Goal: Information Seeking & Learning: Find specific fact

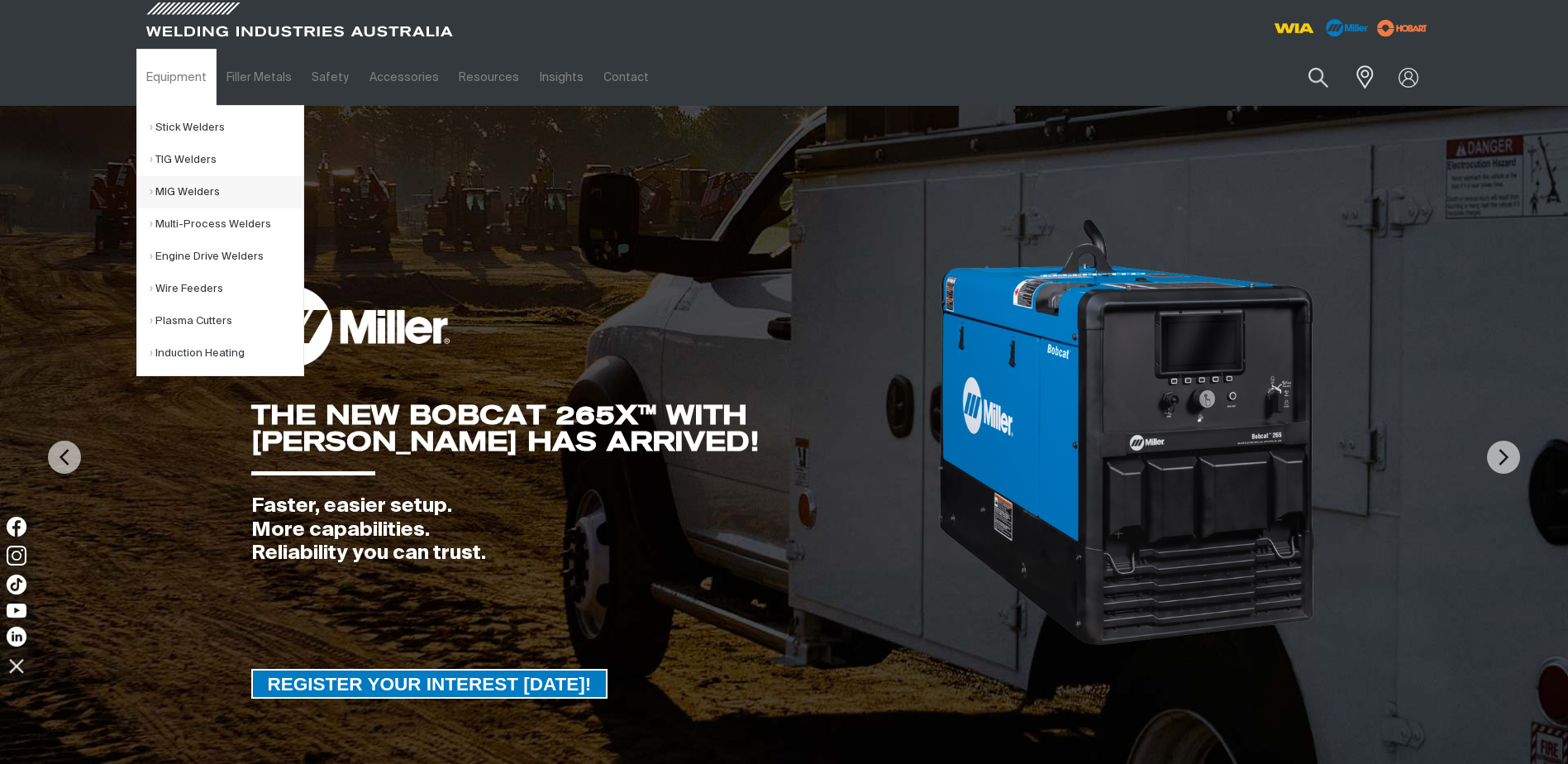
click at [187, 193] on link "MIG Welders" at bounding box center [227, 192] width 154 height 32
click at [194, 218] on link "Multi-Process Welders" at bounding box center [227, 225] width 154 height 32
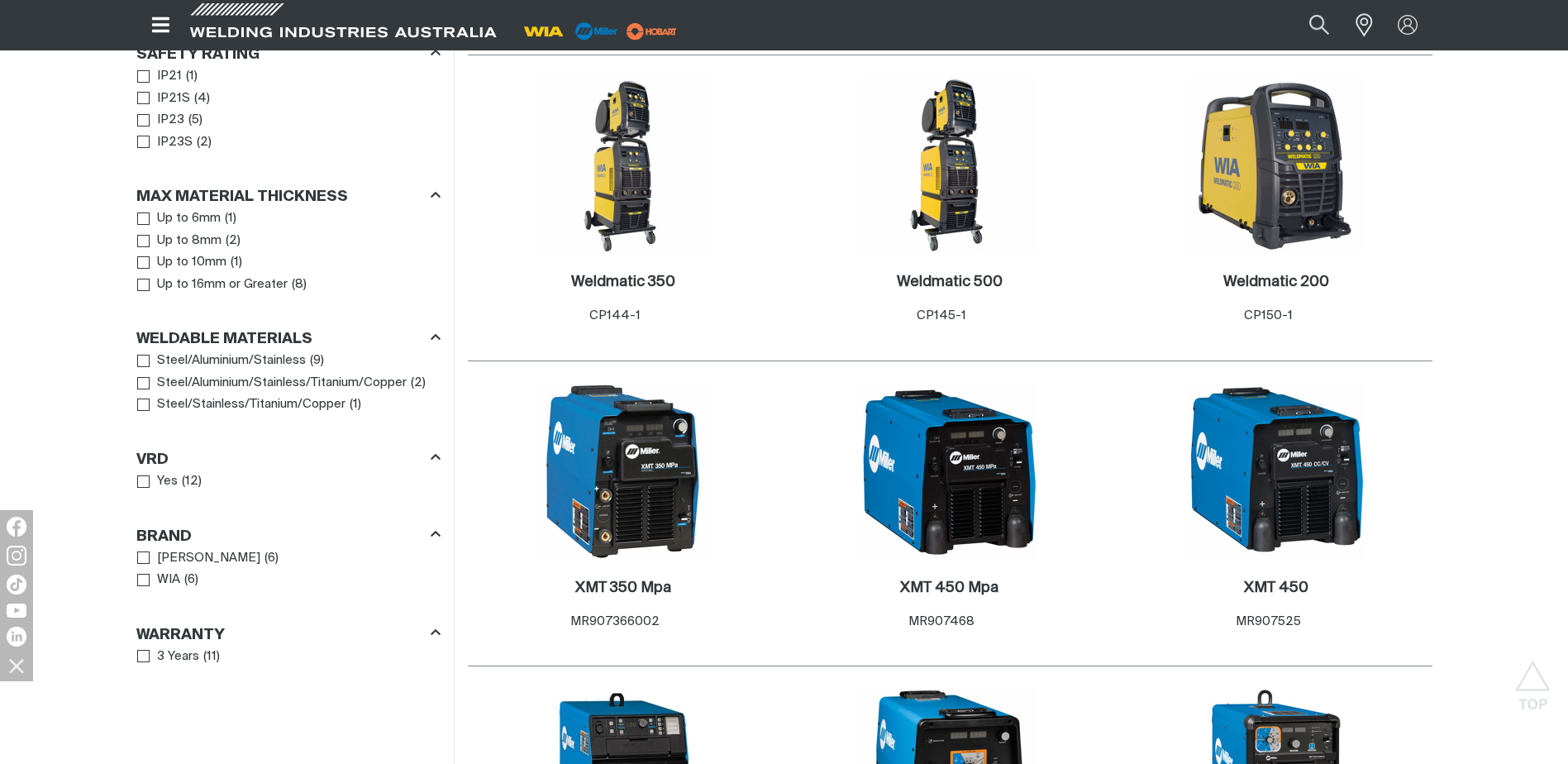
scroll to position [1075, 0]
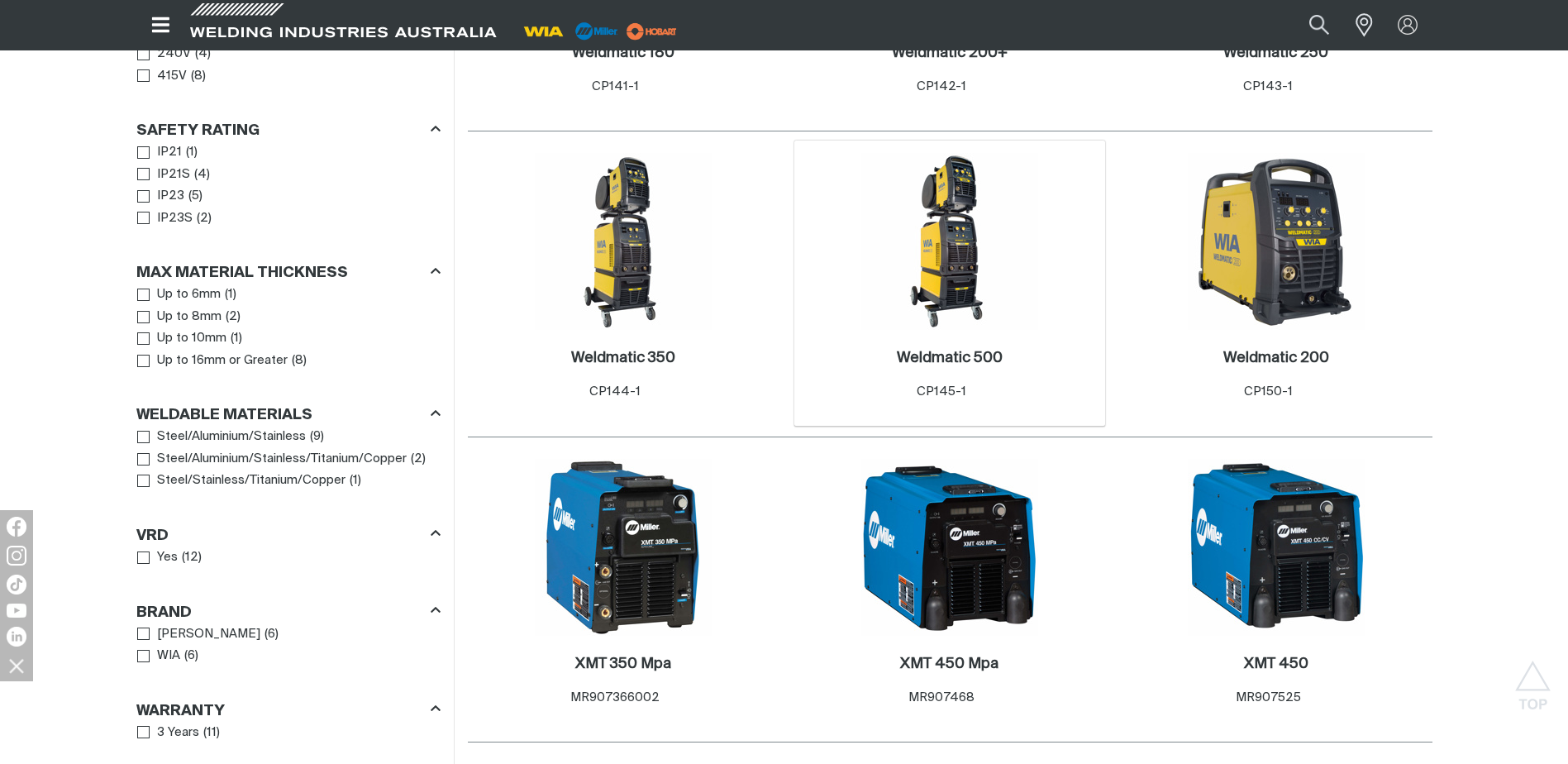
click at [962, 231] on img at bounding box center [949, 241] width 177 height 177
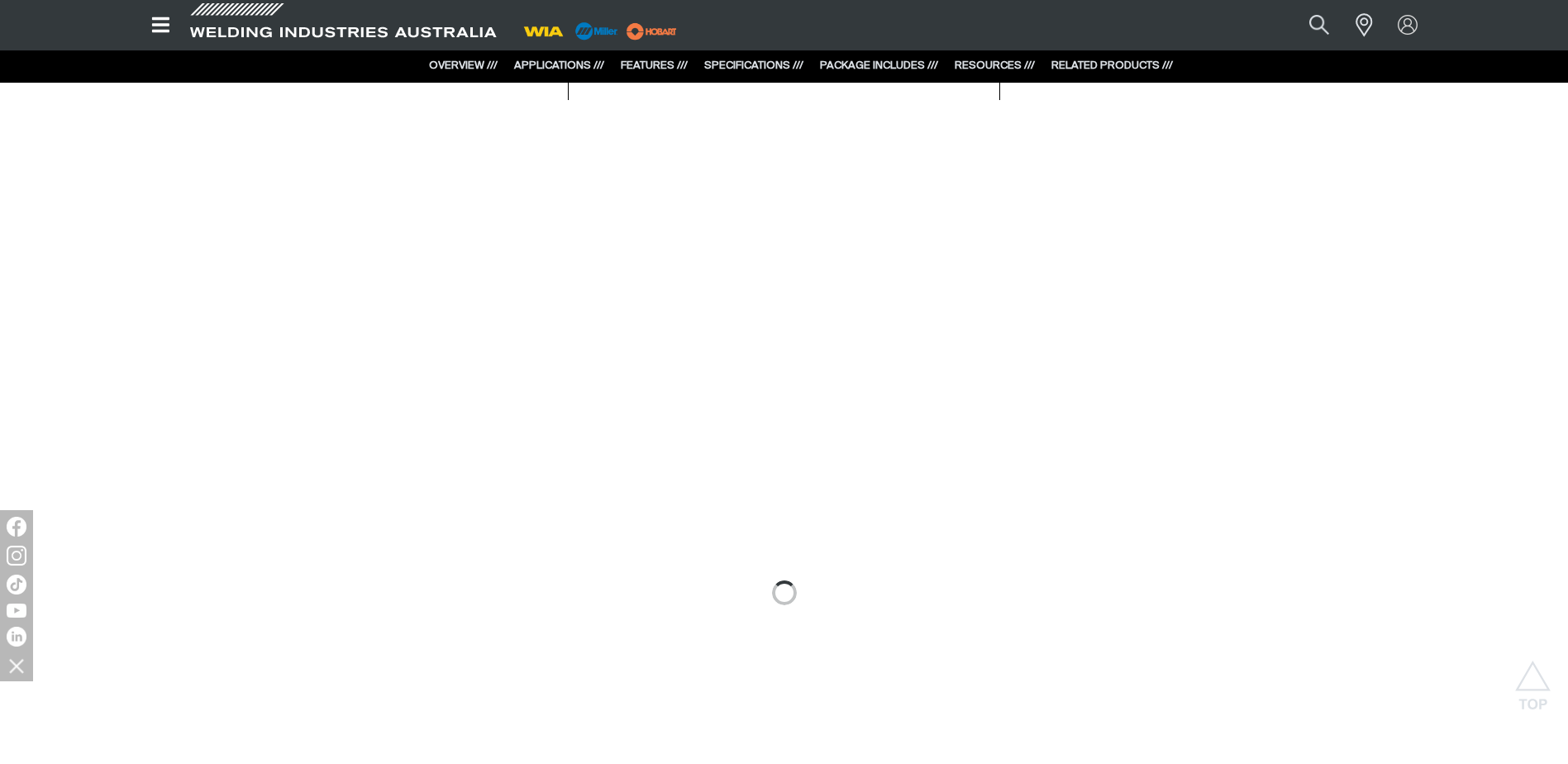
scroll to position [829, 0]
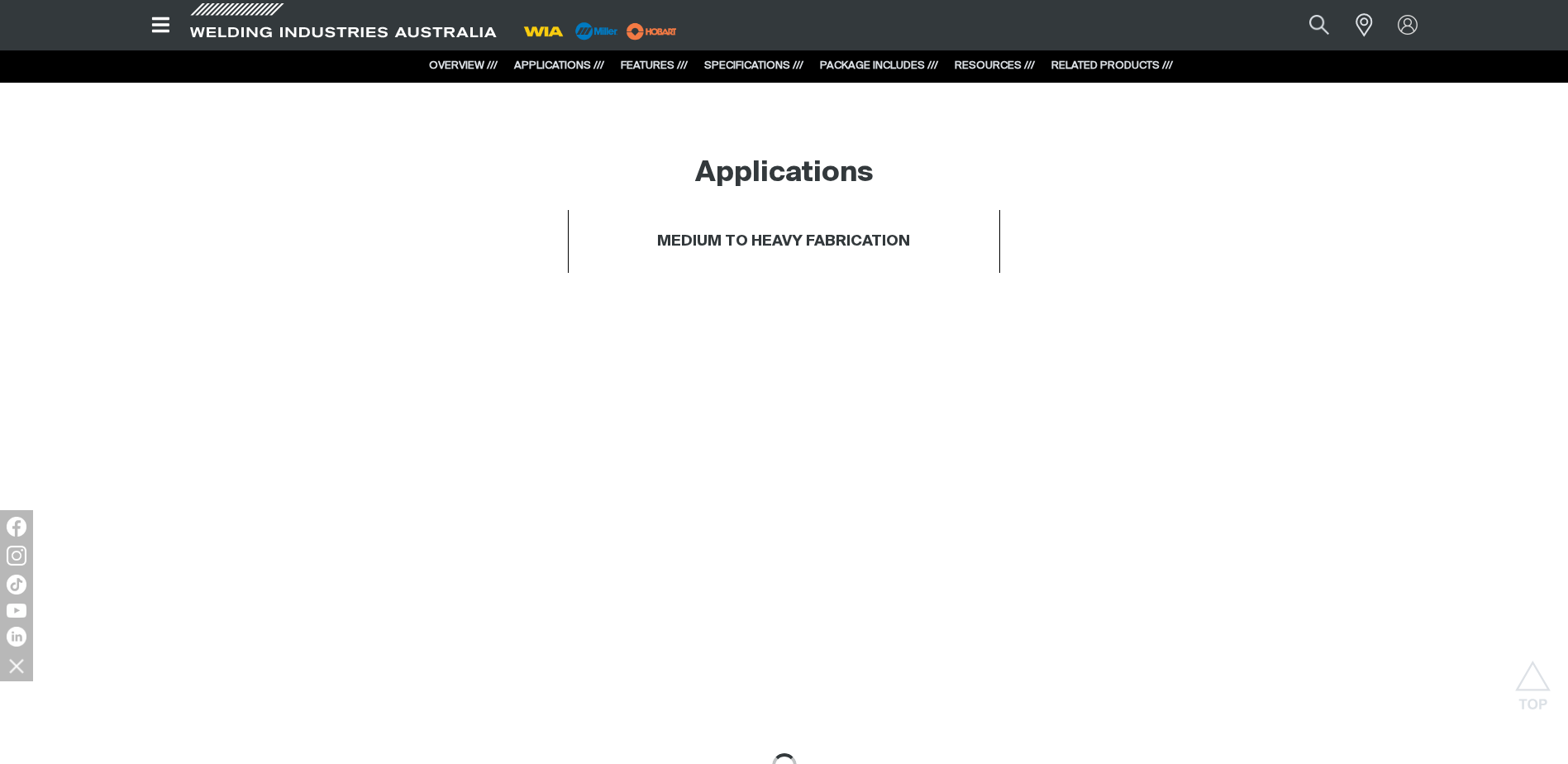
click at [1090, 68] on link "RELATED PRODUCTS ///" at bounding box center [1113, 65] width 122 height 11
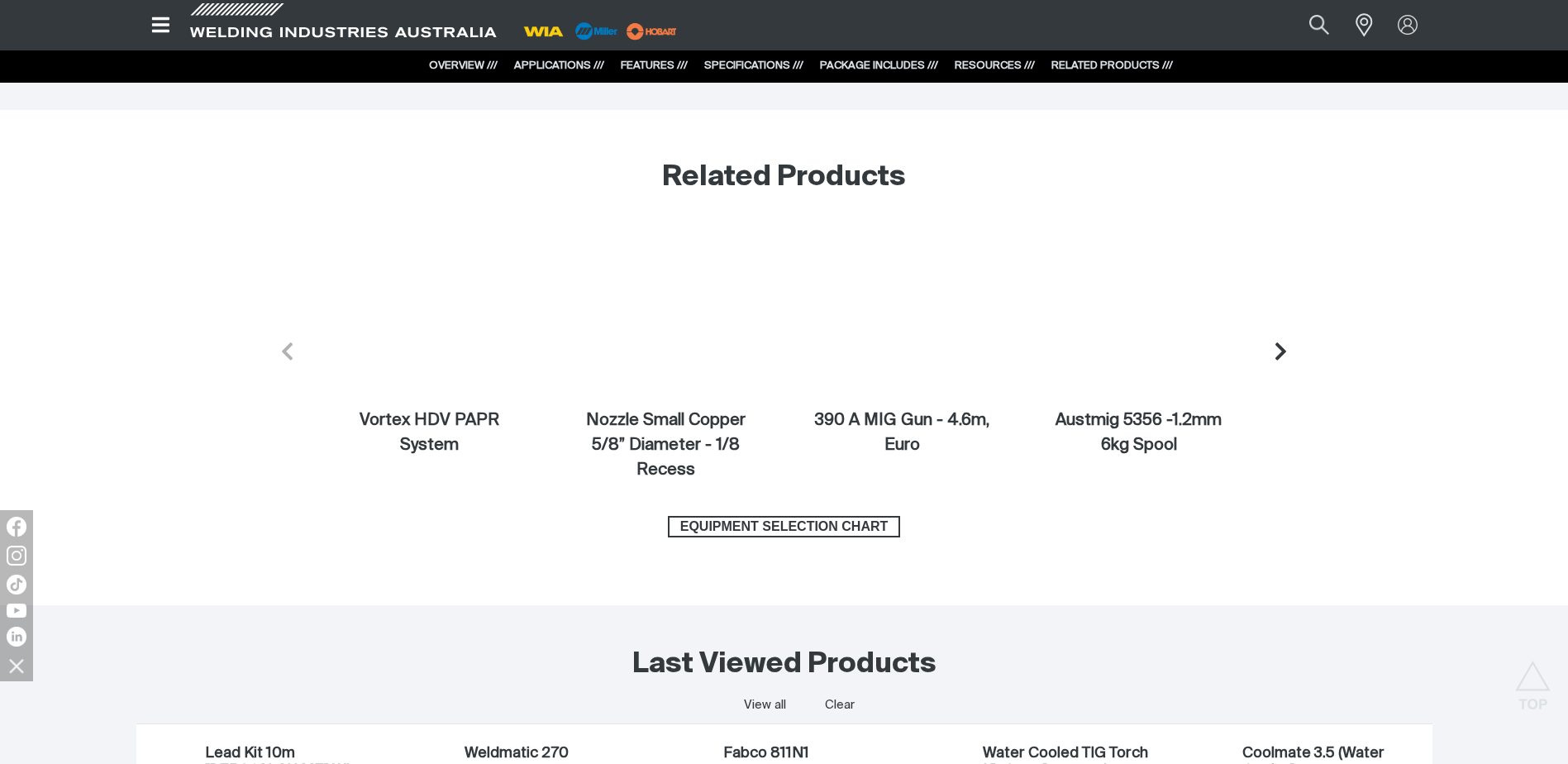
scroll to position [6999, 0]
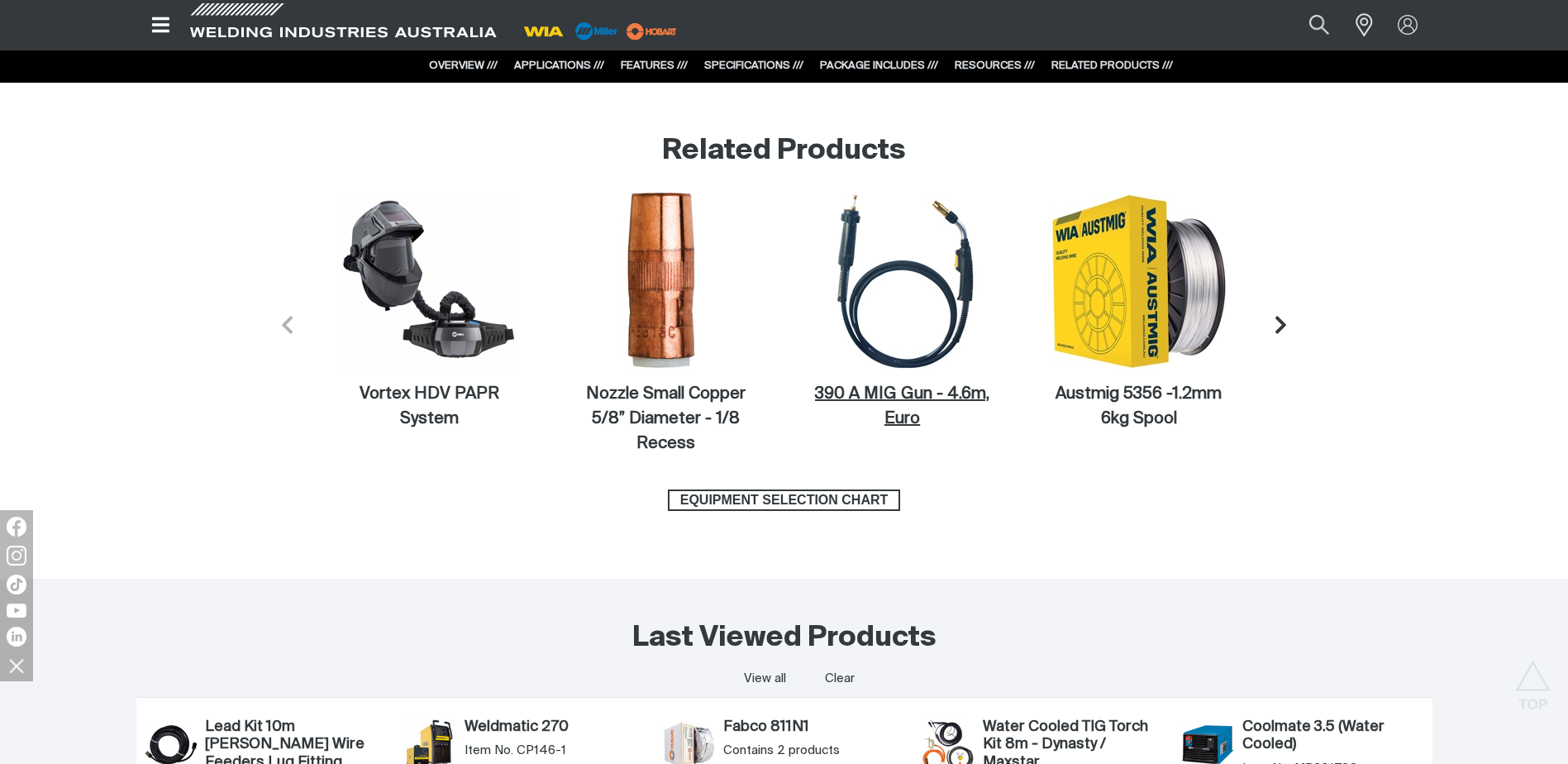
click at [909, 397] on figcaption "390 A MIG Gun - 4.6m, Euro" at bounding box center [902, 406] width 177 height 50
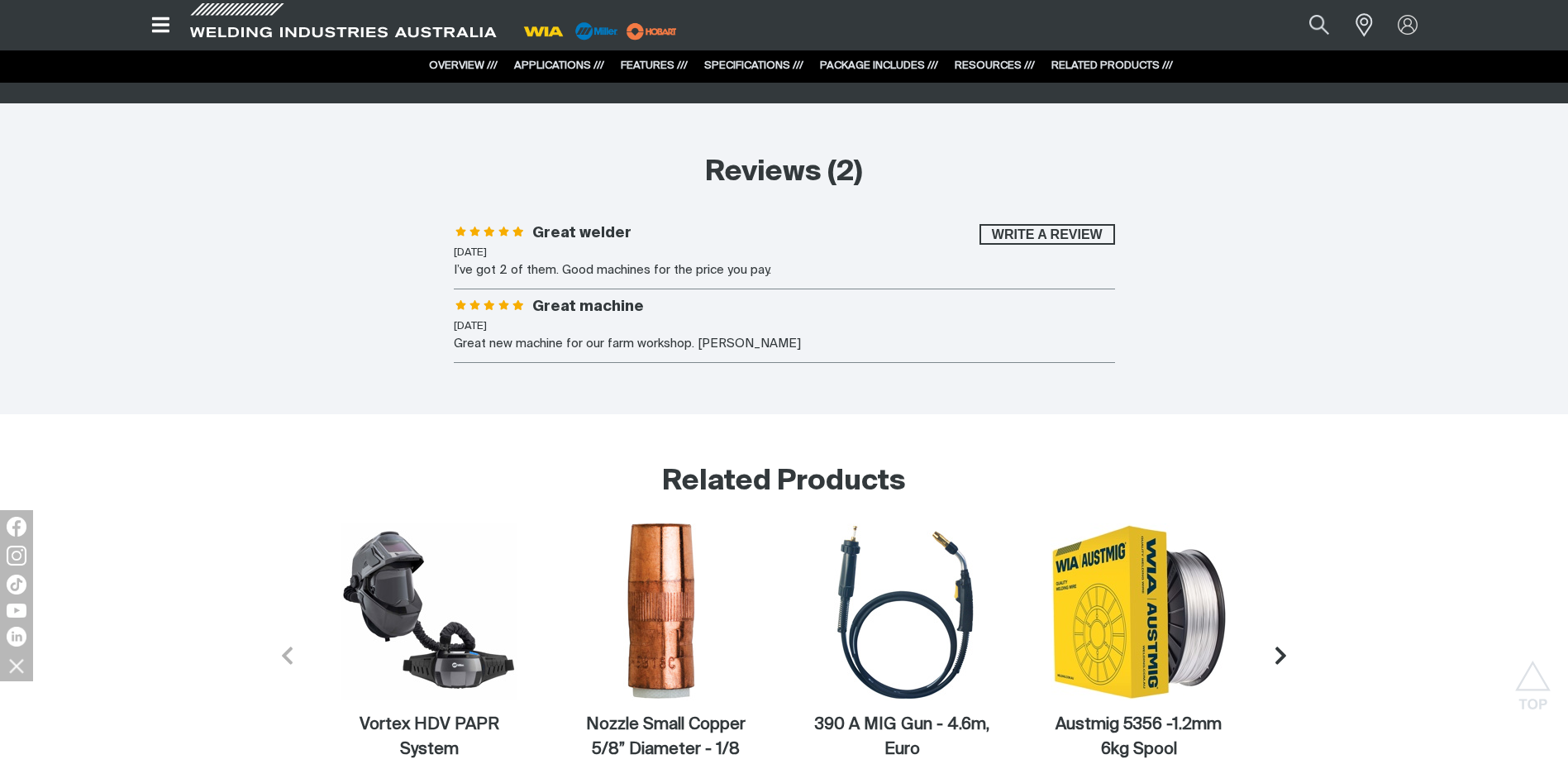
scroll to position [6173, 0]
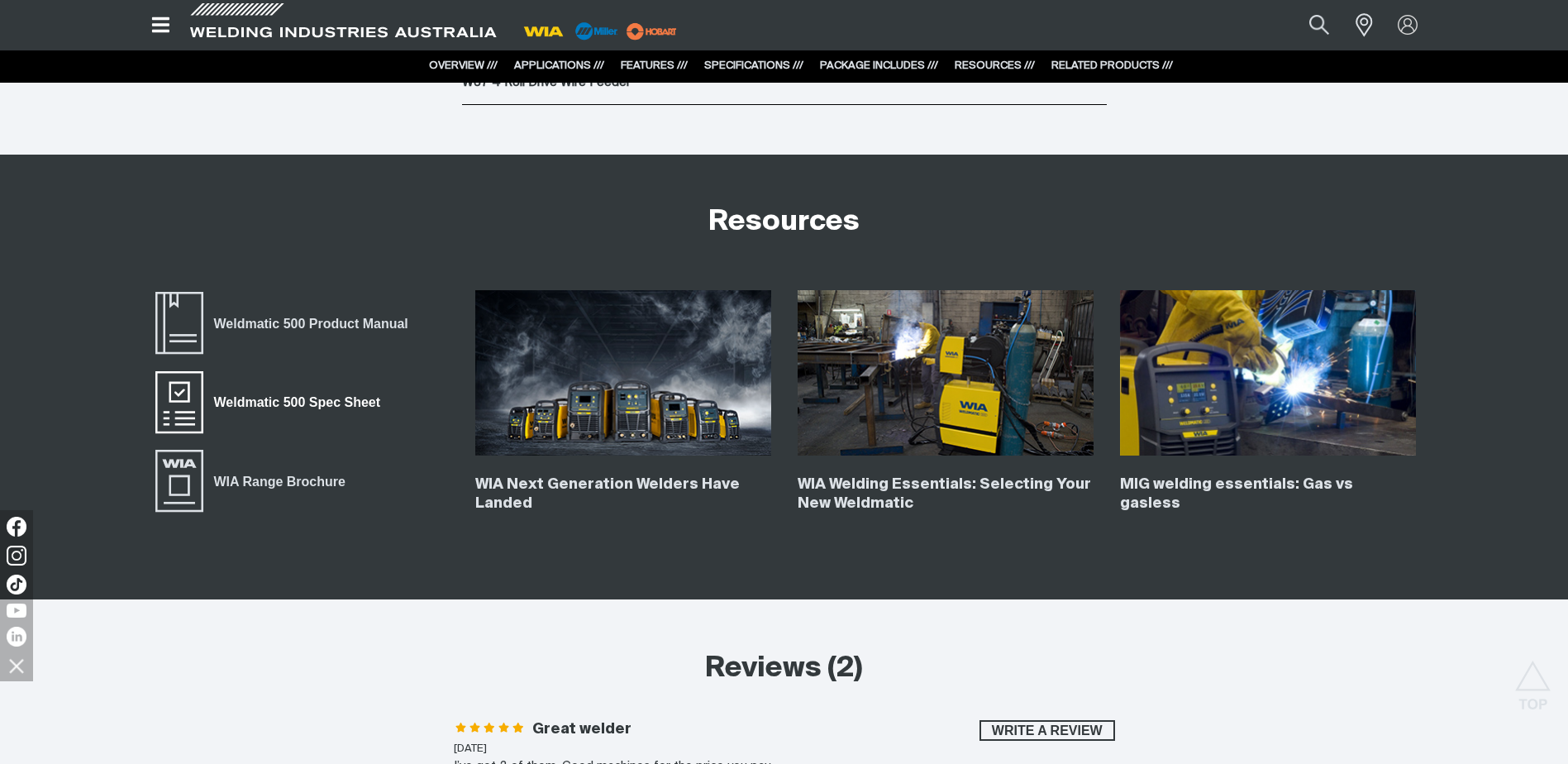
click at [290, 396] on span "Weldmatic 500 Spec Sheet" at bounding box center [298, 402] width 188 height 22
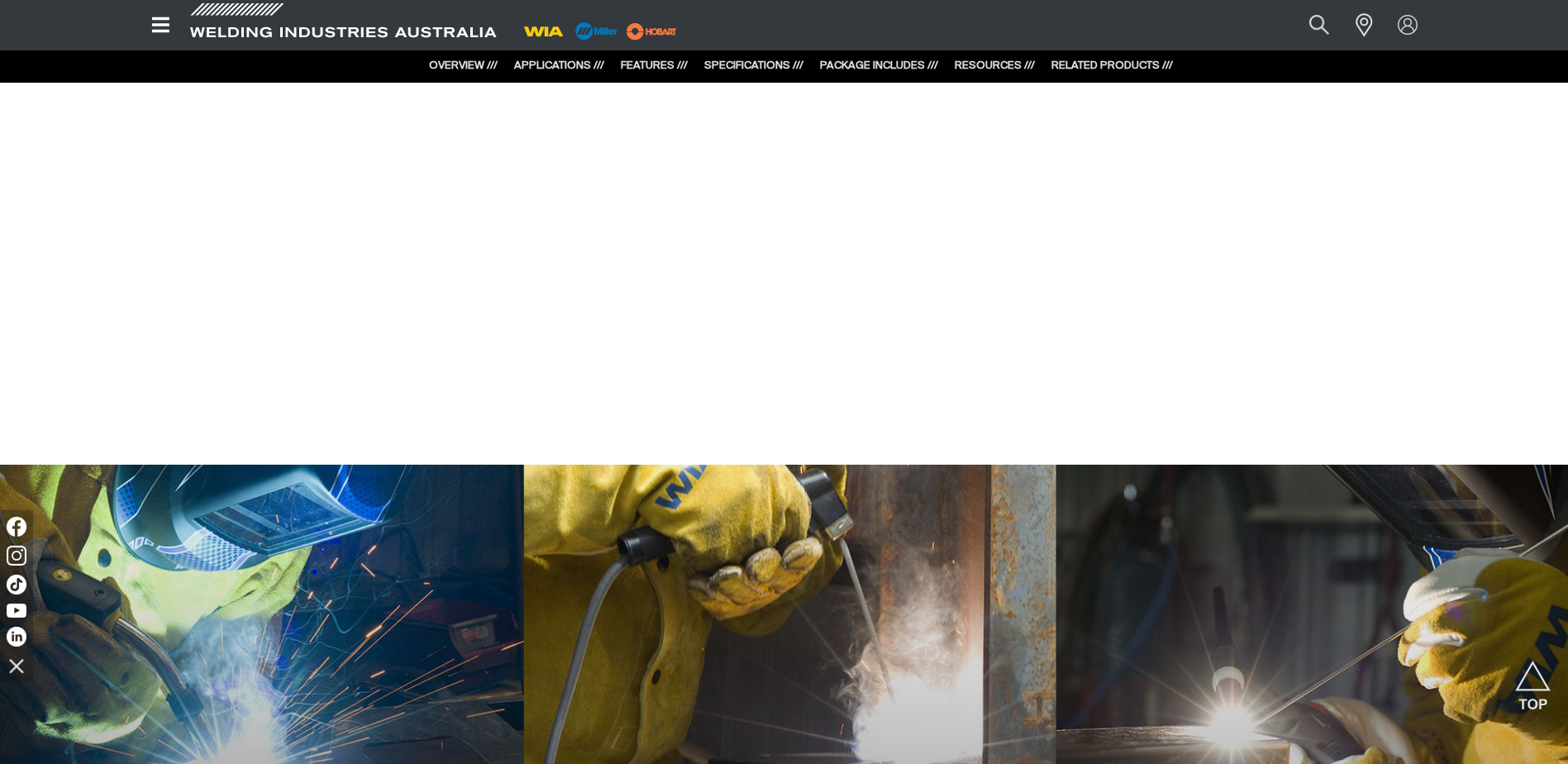
scroll to position [1378, 0]
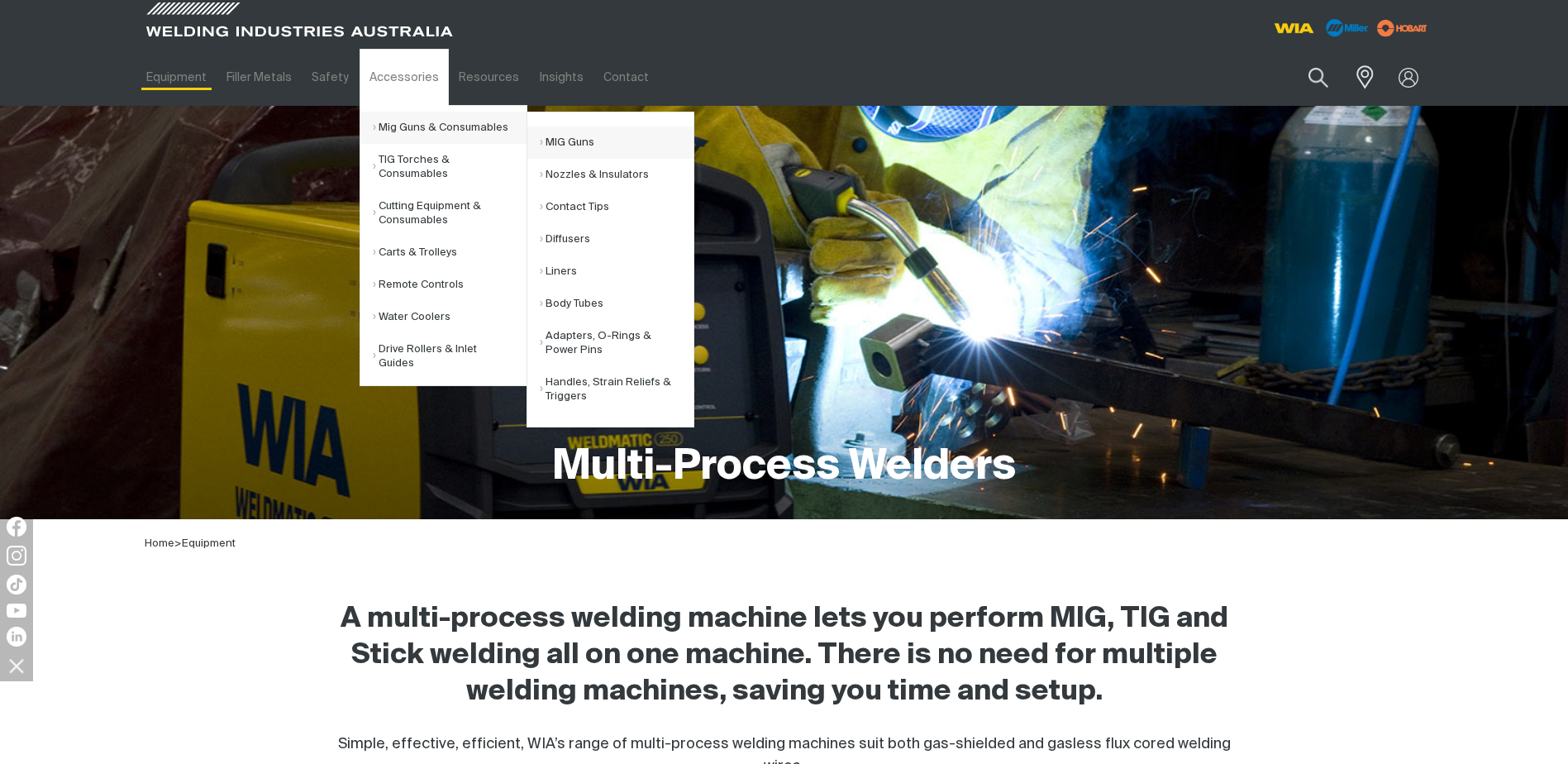
click at [561, 142] on link "MIG Guns" at bounding box center [616, 143] width 154 height 32
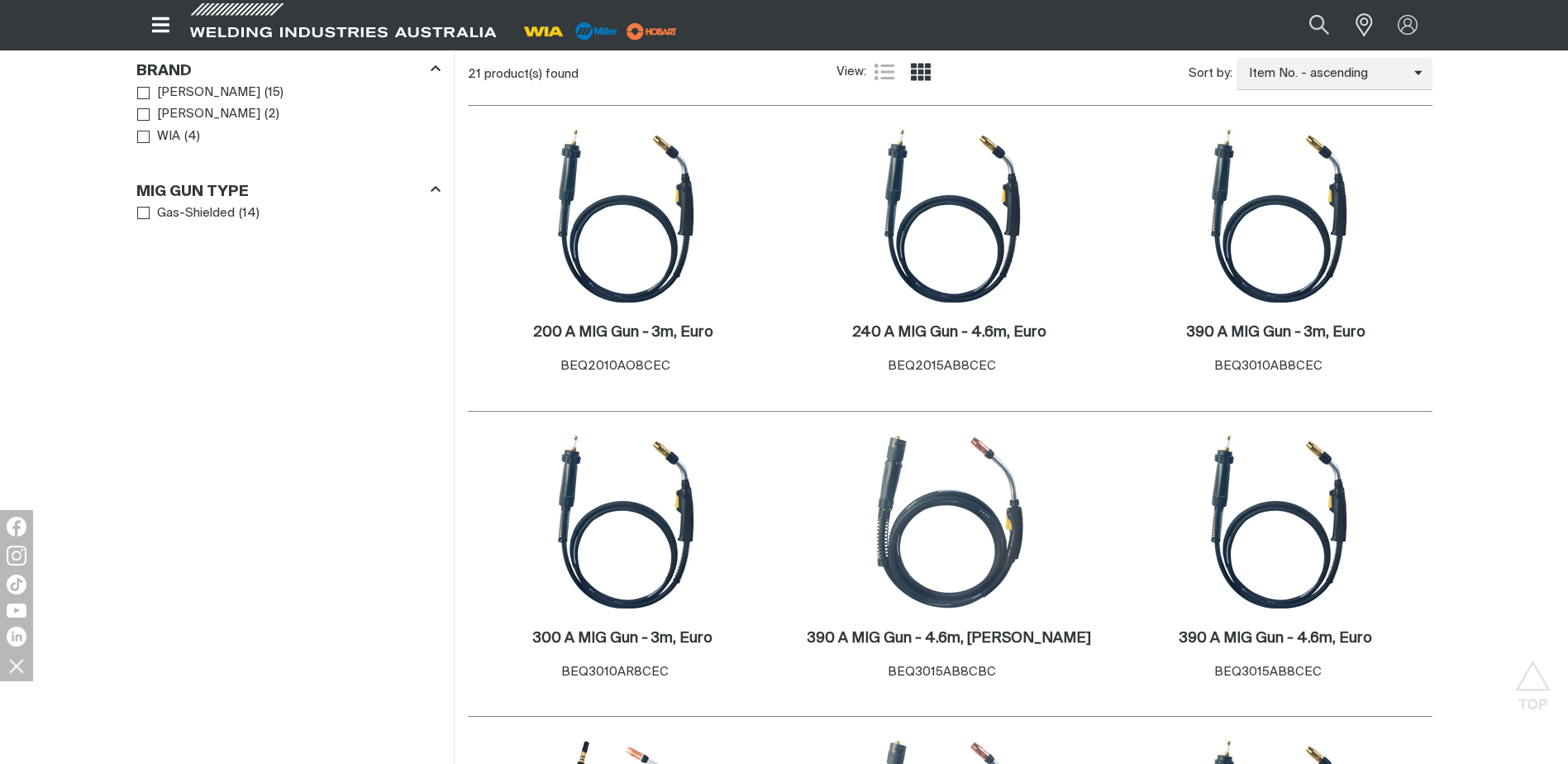
scroll to position [661, 0]
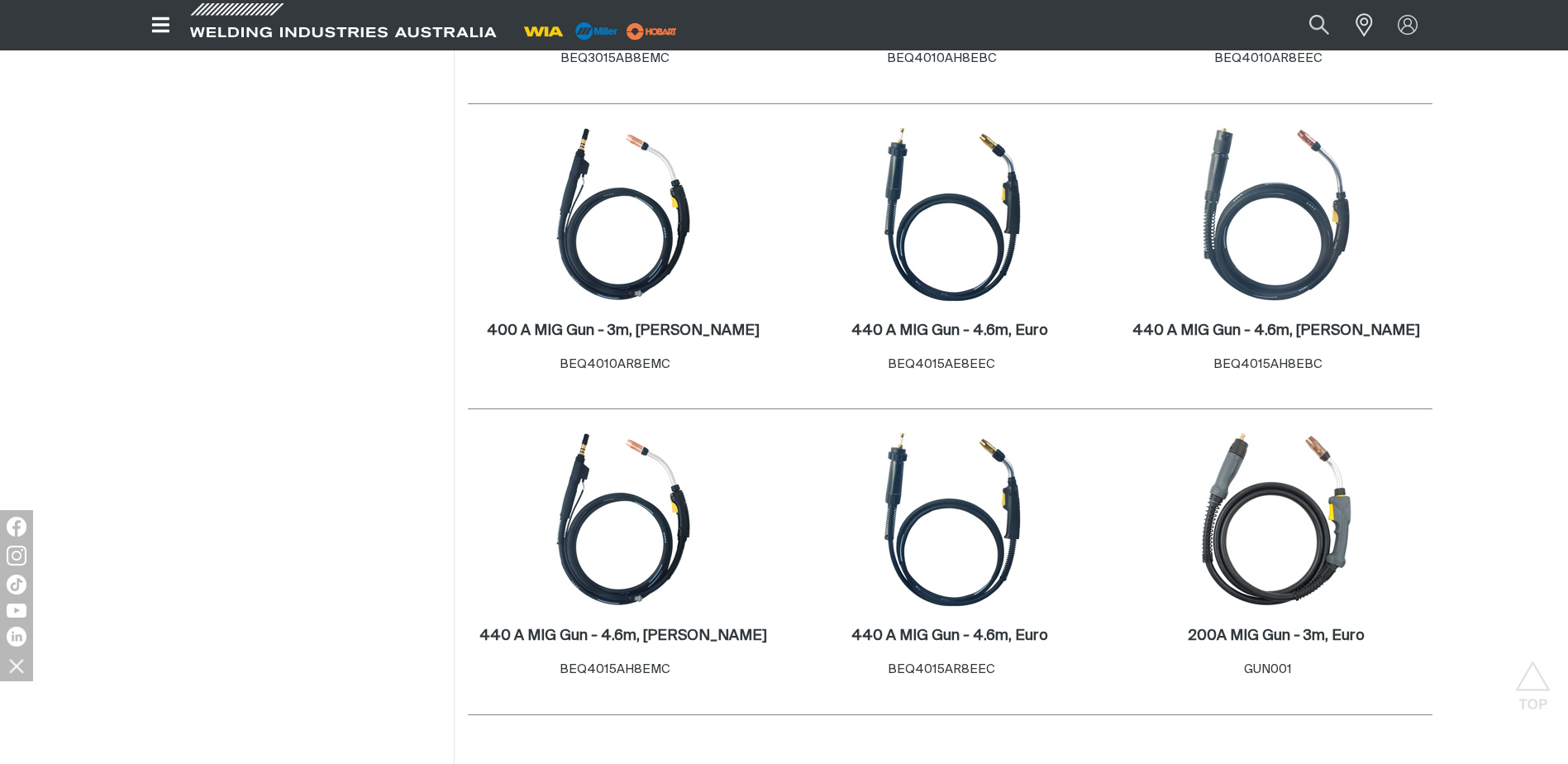
scroll to position [1570, 0]
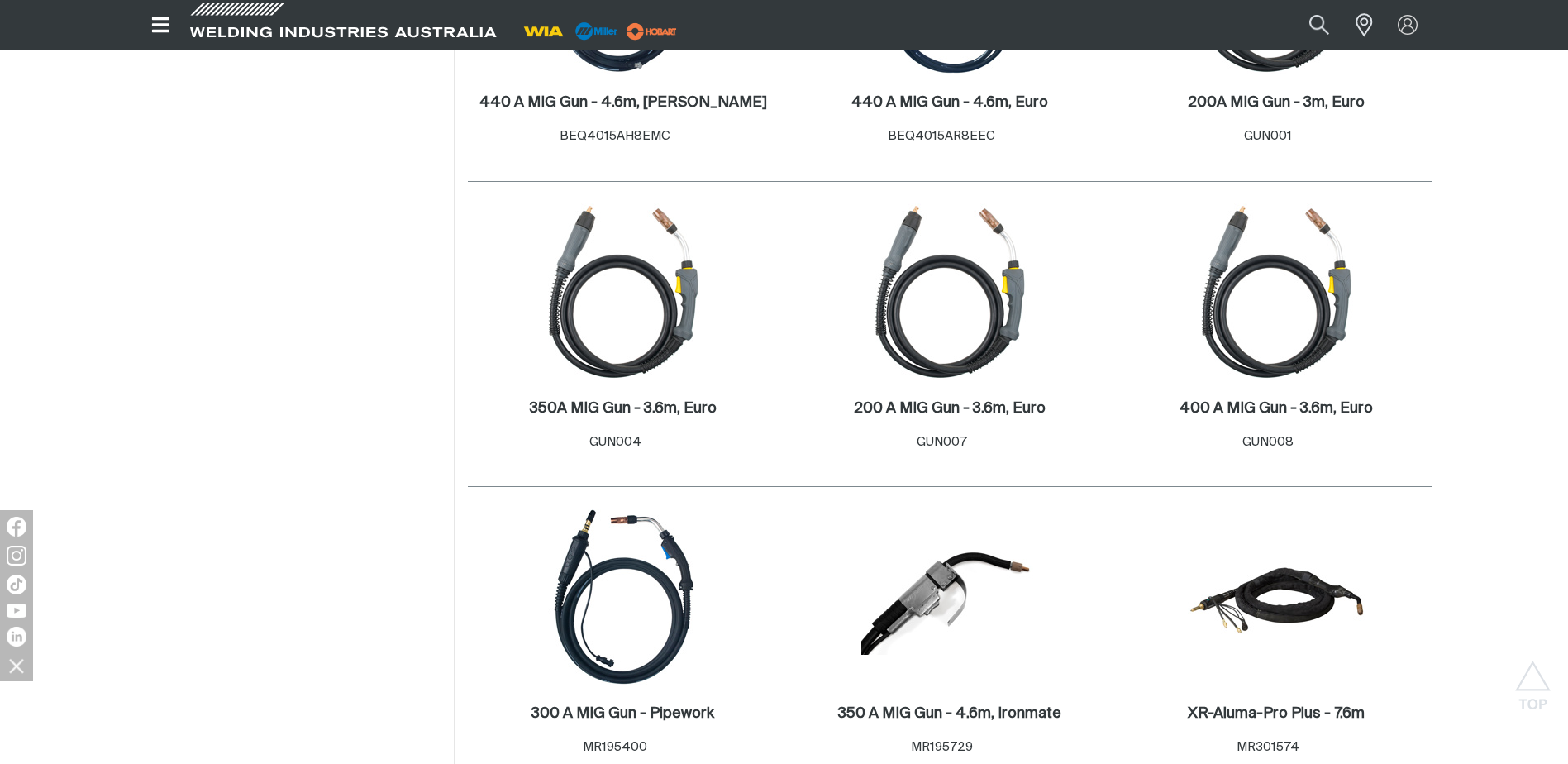
scroll to position [1902, 0]
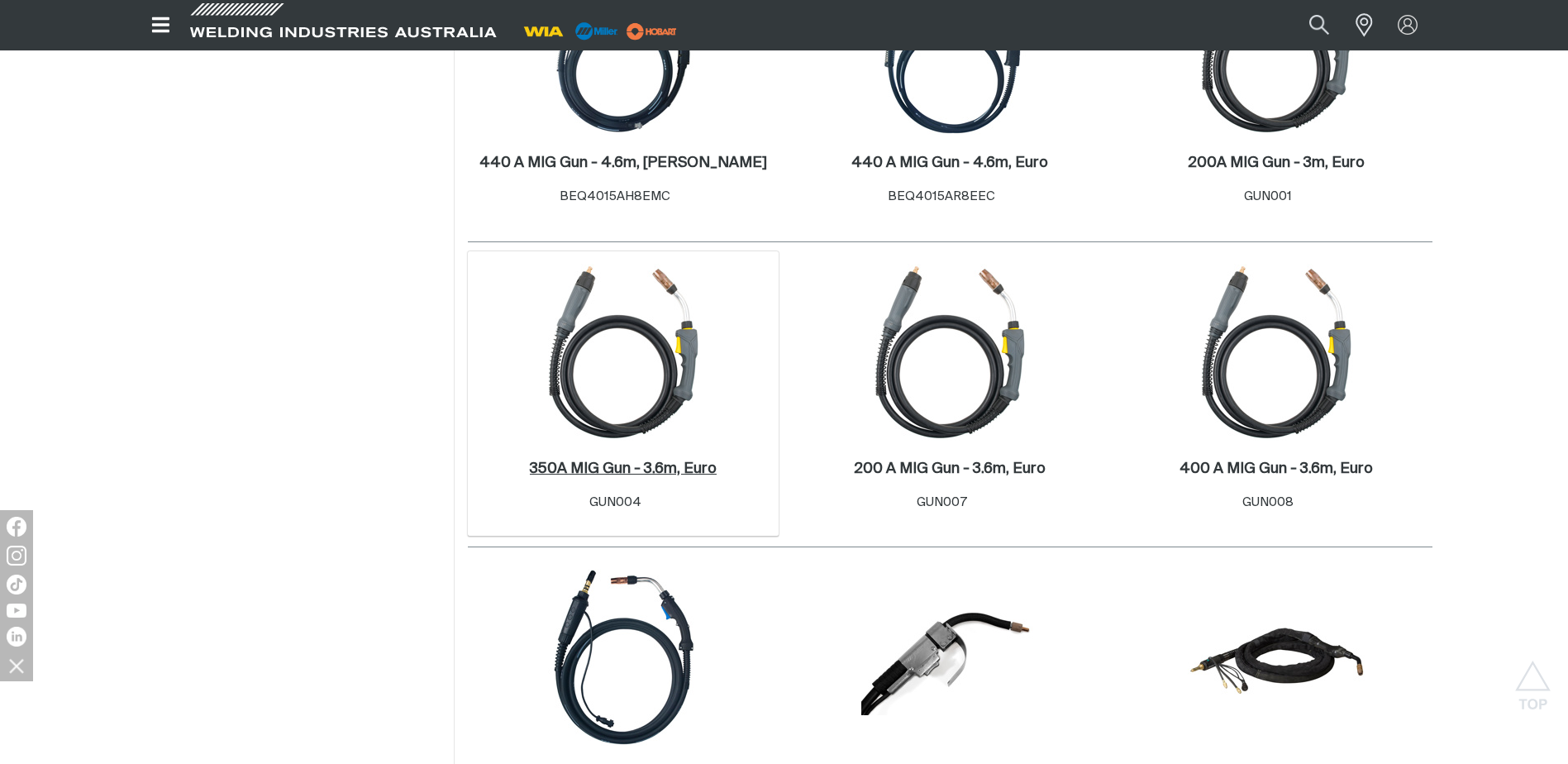
click at [600, 470] on h2 "350A MIG Gun - 3.6m, Euro ." at bounding box center [623, 468] width 187 height 15
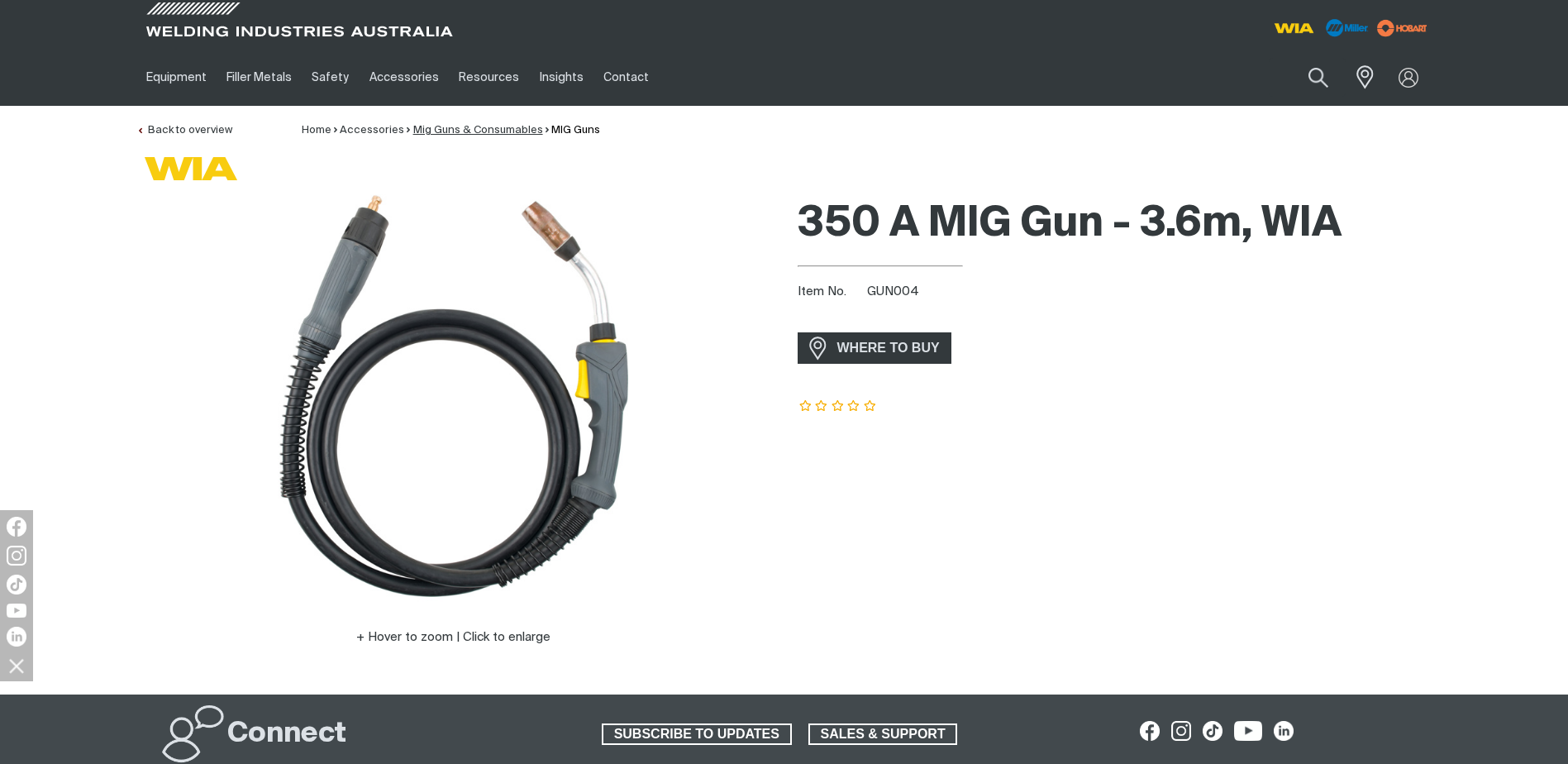
click at [467, 130] on link "Mig Guns & Consumables" at bounding box center [478, 130] width 130 height 11
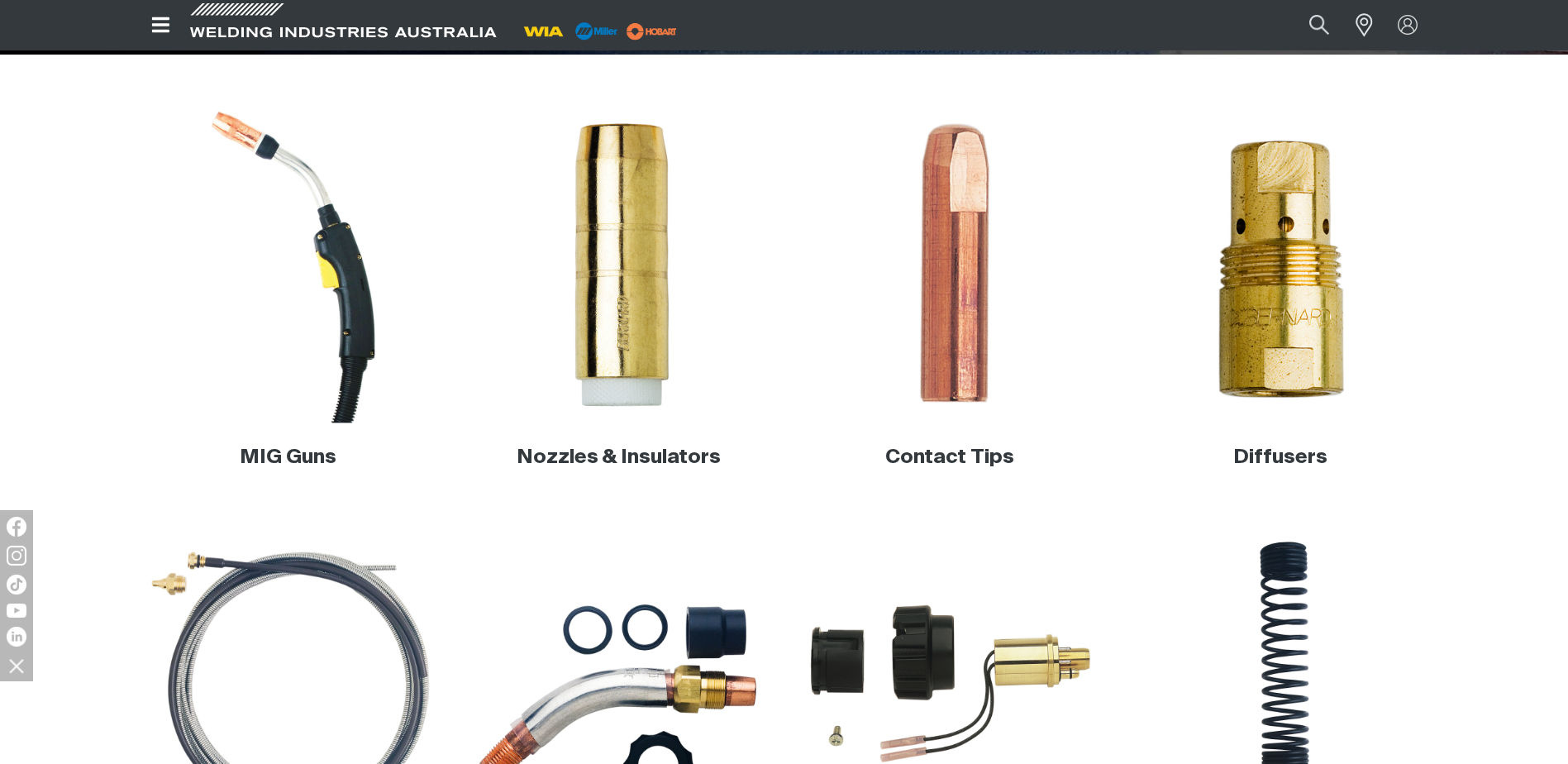
scroll to position [661, 0]
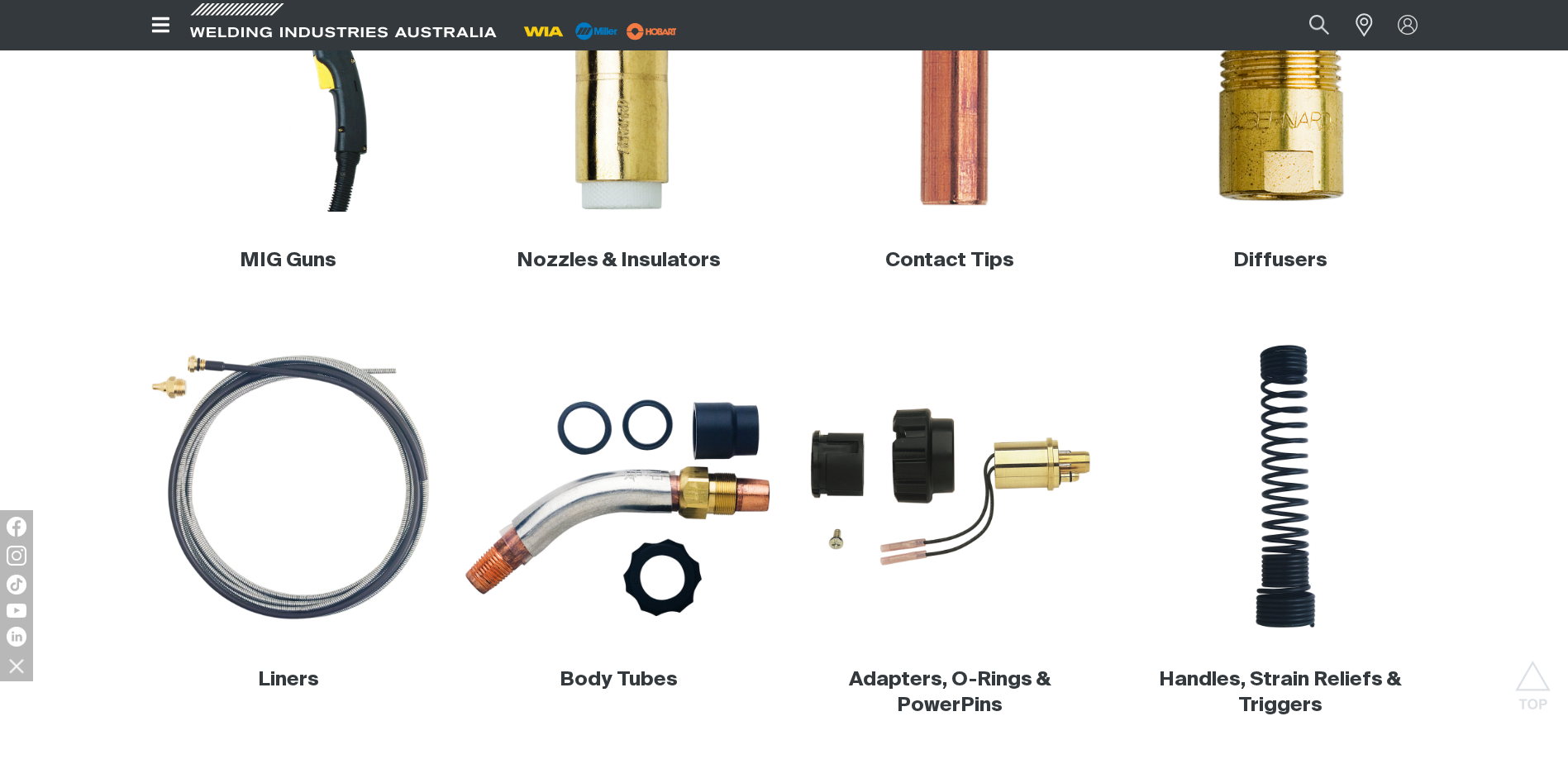
click at [622, 496] on img at bounding box center [618, 486] width 317 height 317
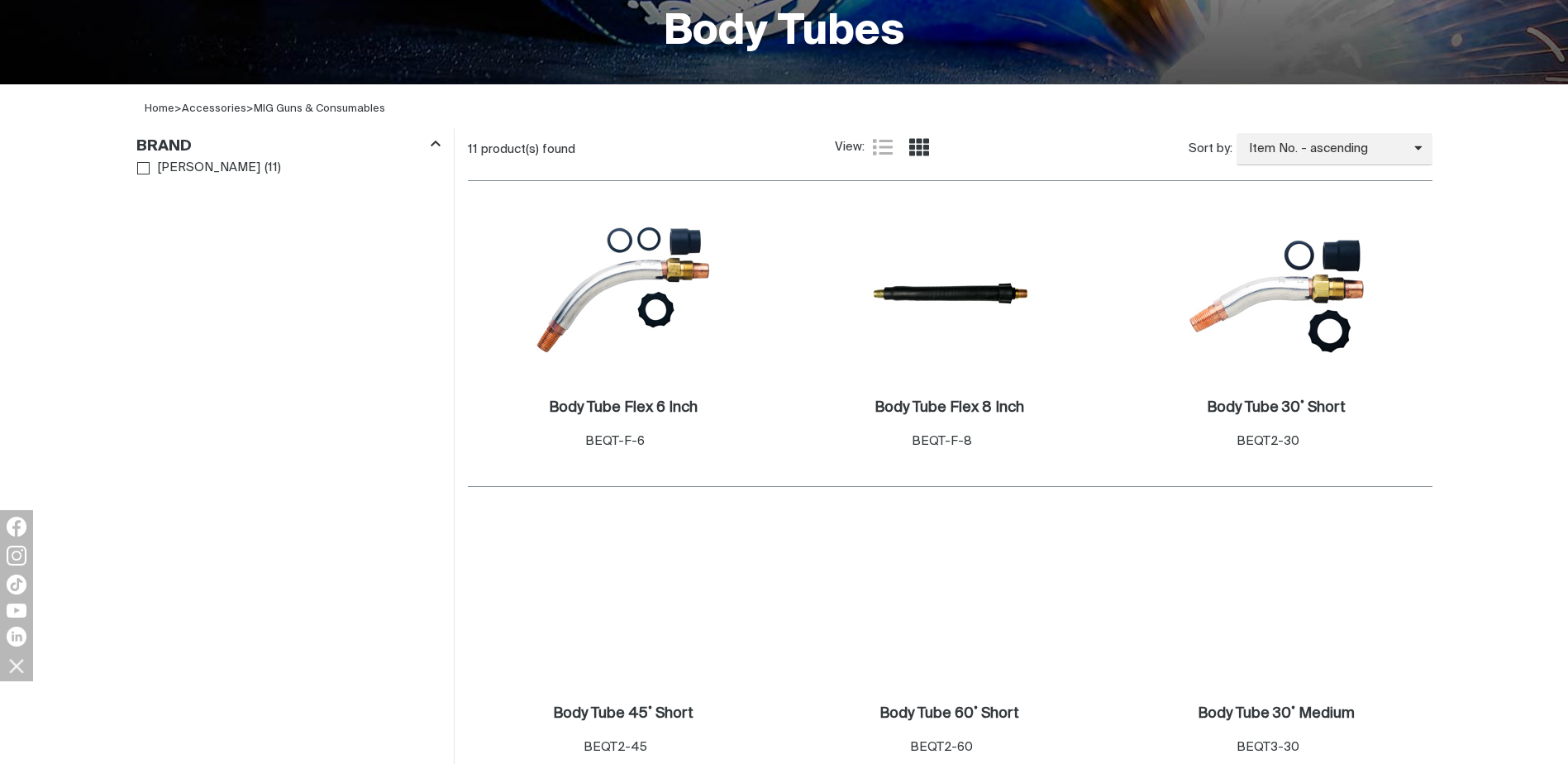
scroll to position [496, 0]
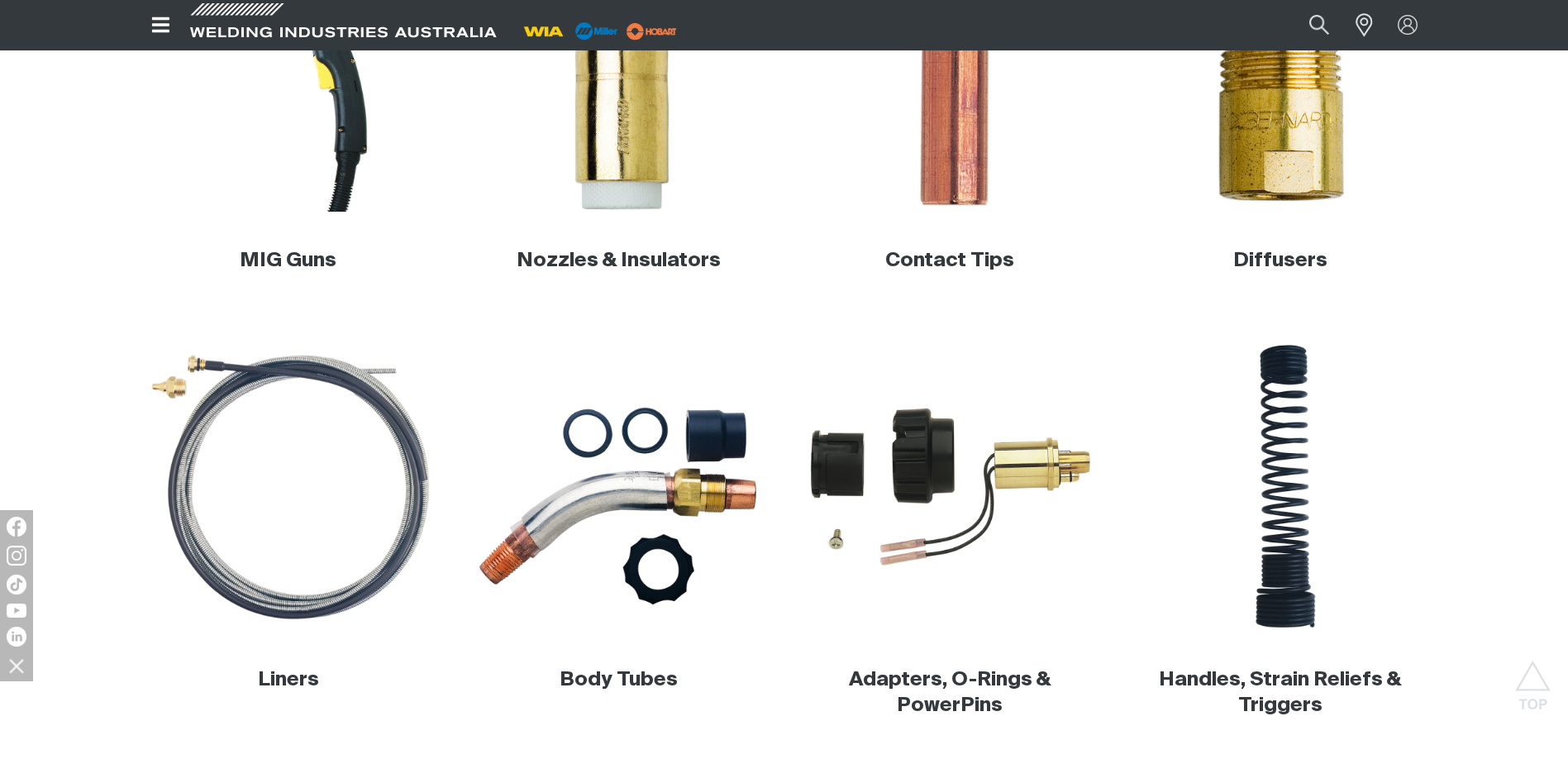
scroll to position [653, 0]
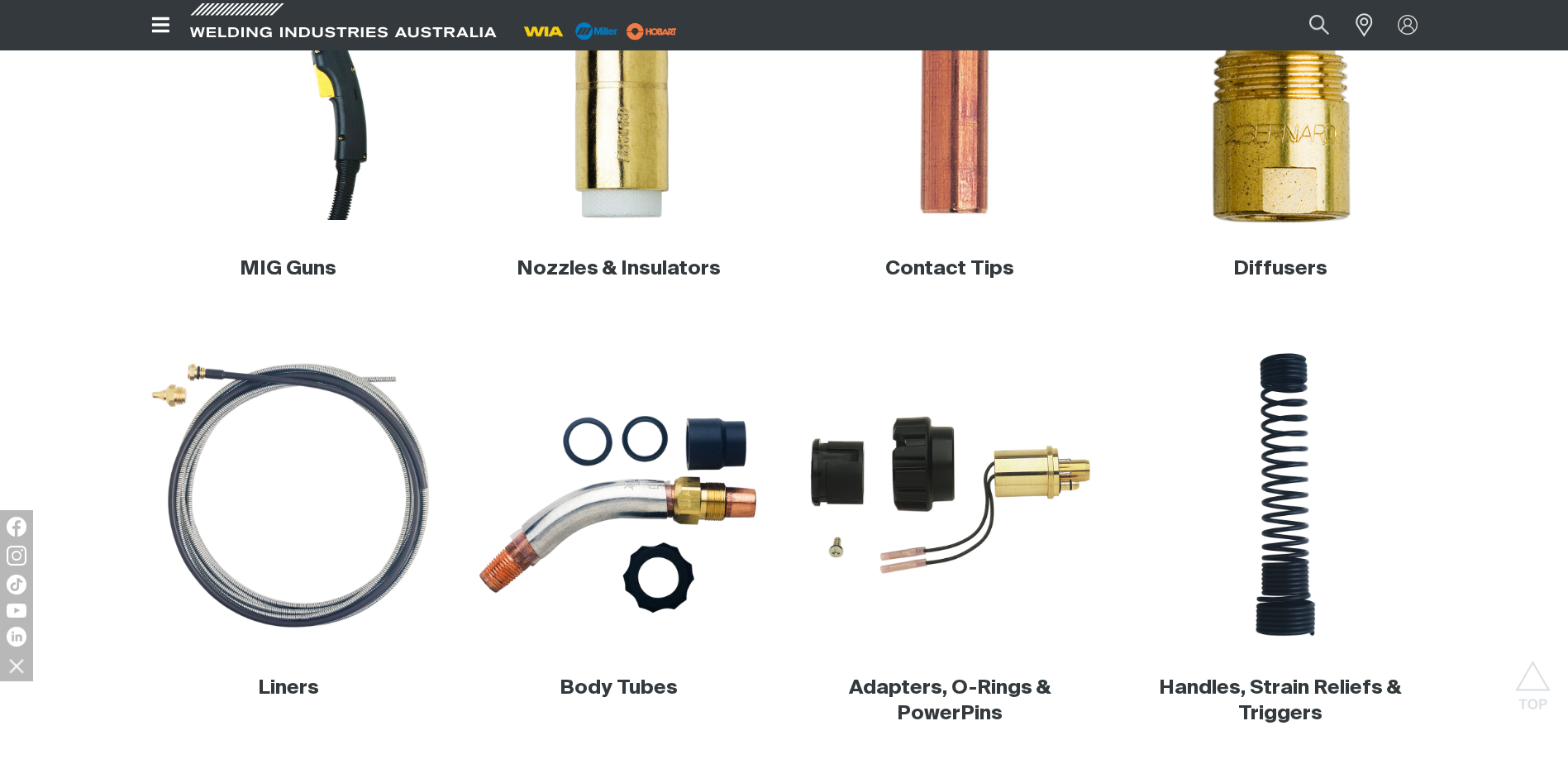
click at [1249, 150] on img at bounding box center [1279, 76] width 317 height 317
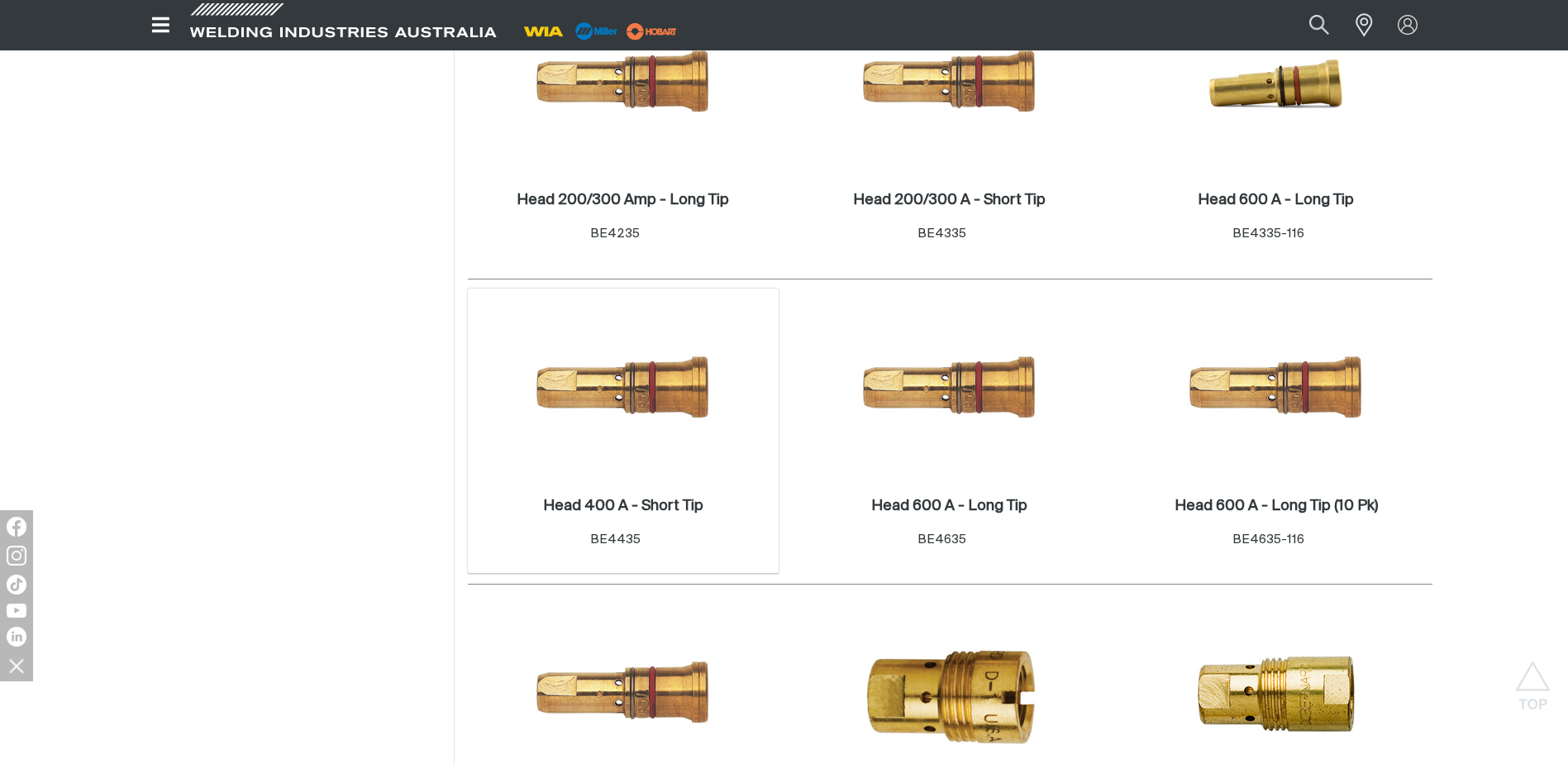
scroll to position [909, 0]
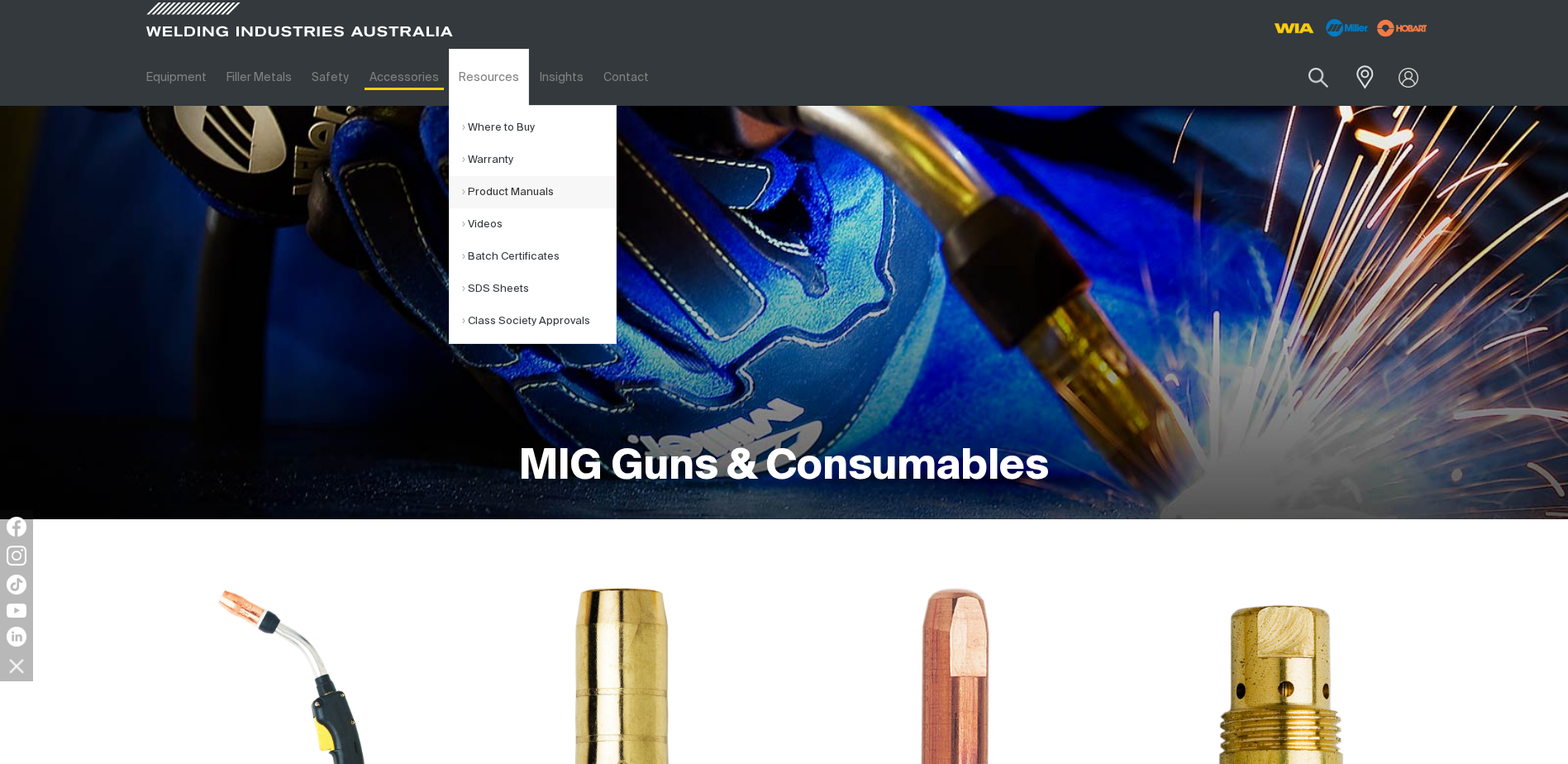
click at [490, 193] on link "Product Manuals" at bounding box center [539, 192] width 154 height 32
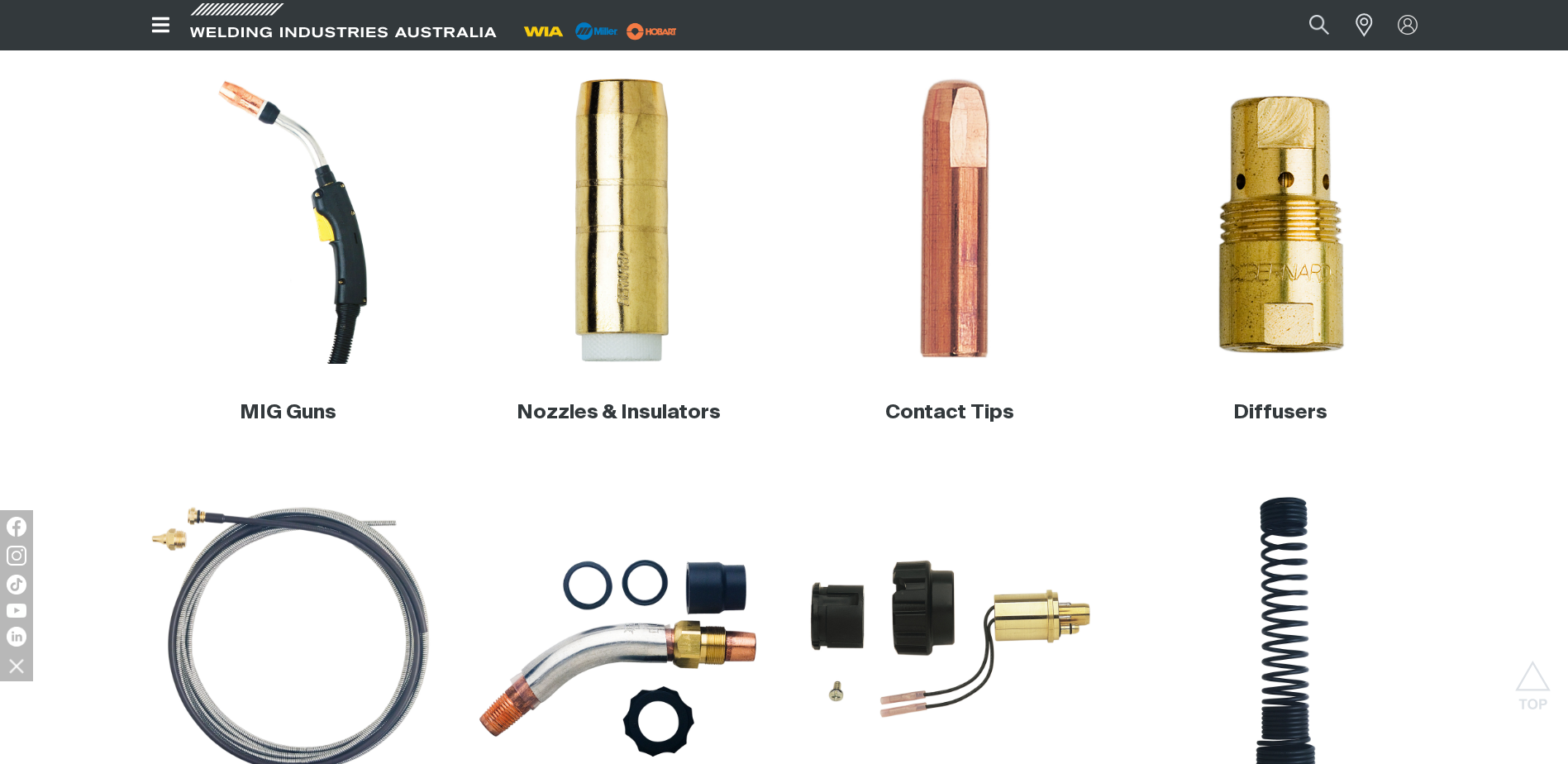
scroll to position [331, 0]
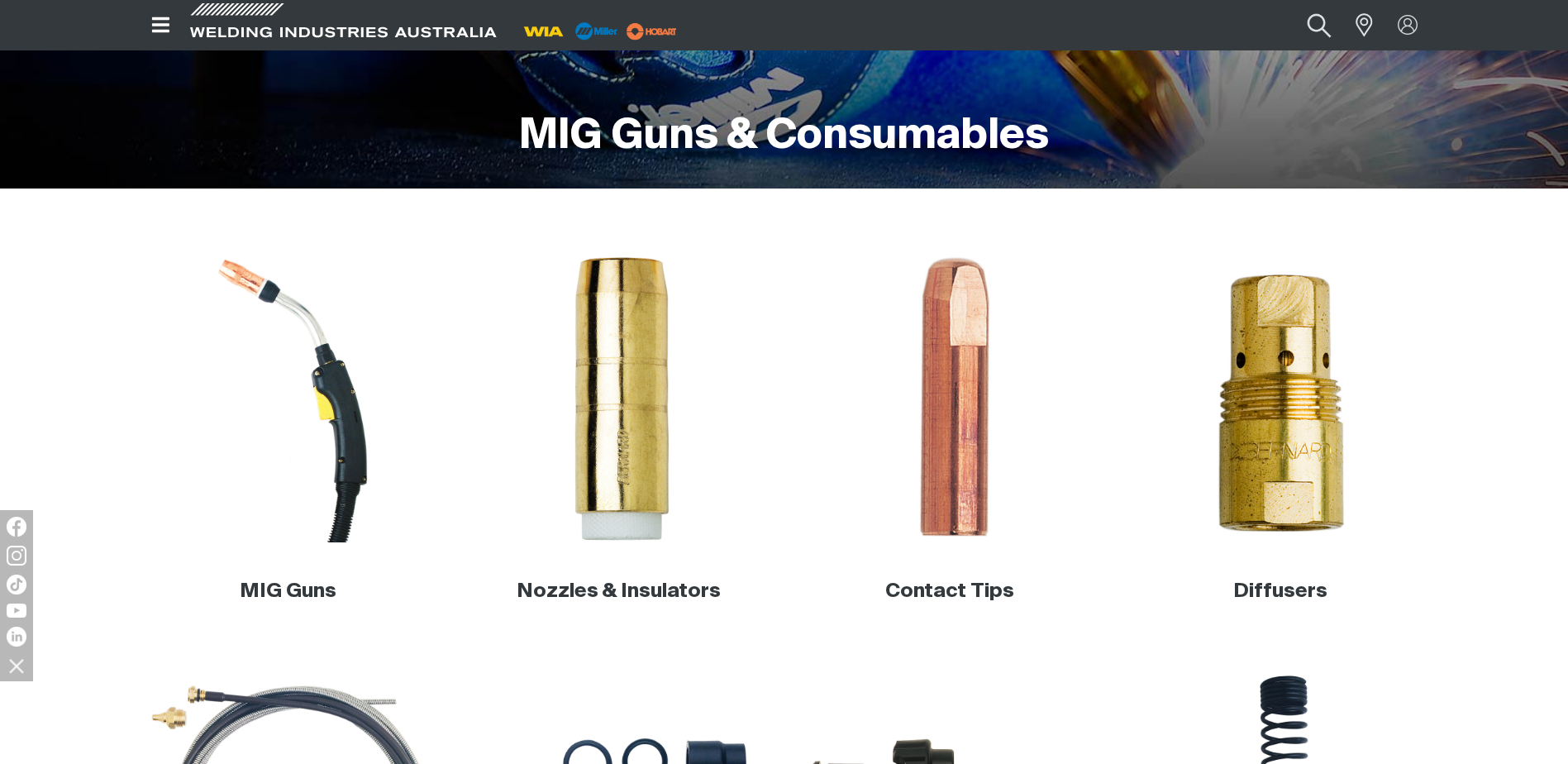
click at [1314, 28] on button "Search products" at bounding box center [1318, 24] width 67 height 45
click at [1162, 27] on input "Search" at bounding box center [1217, 25] width 255 height 36
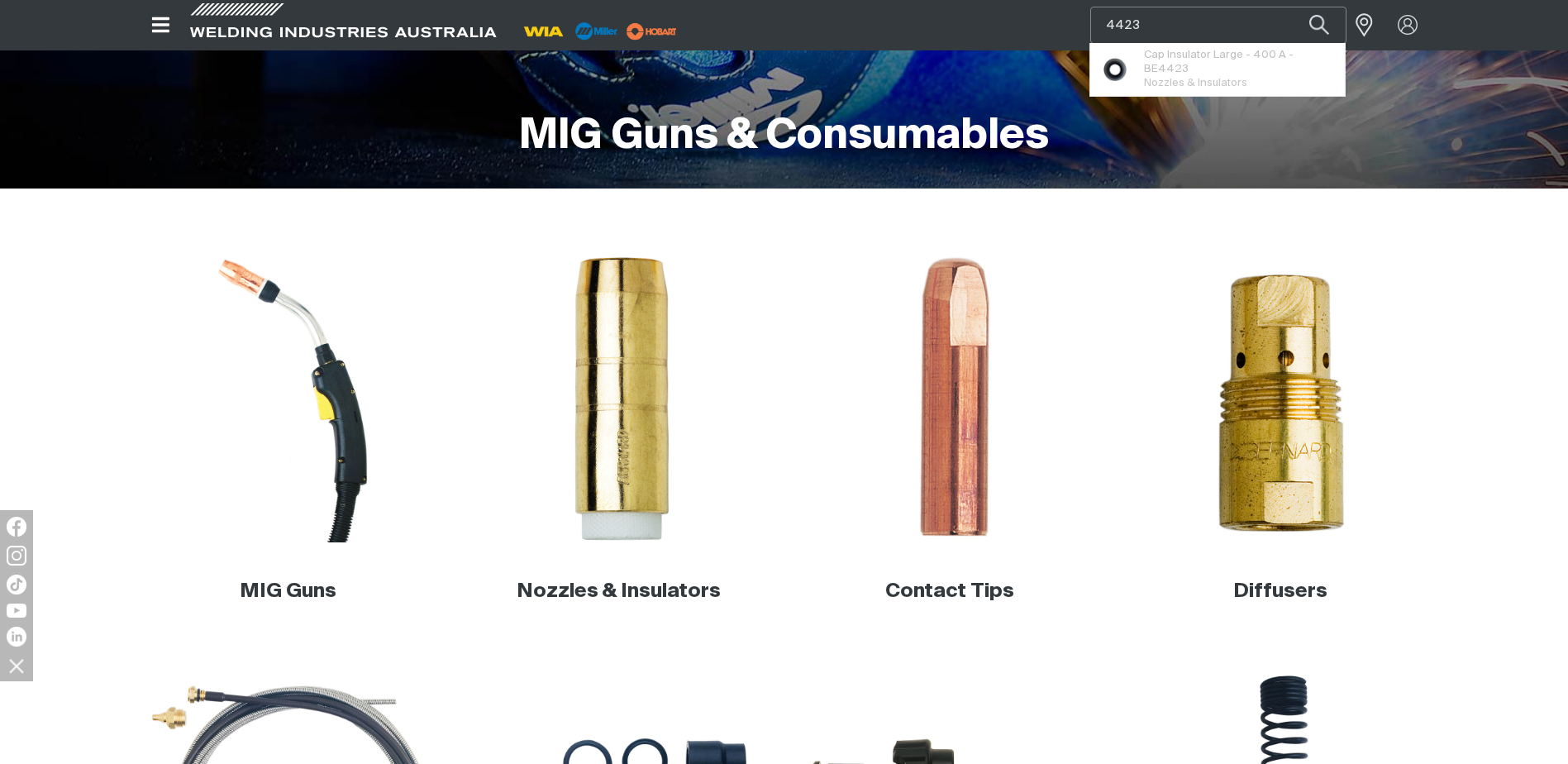
type input "4423"
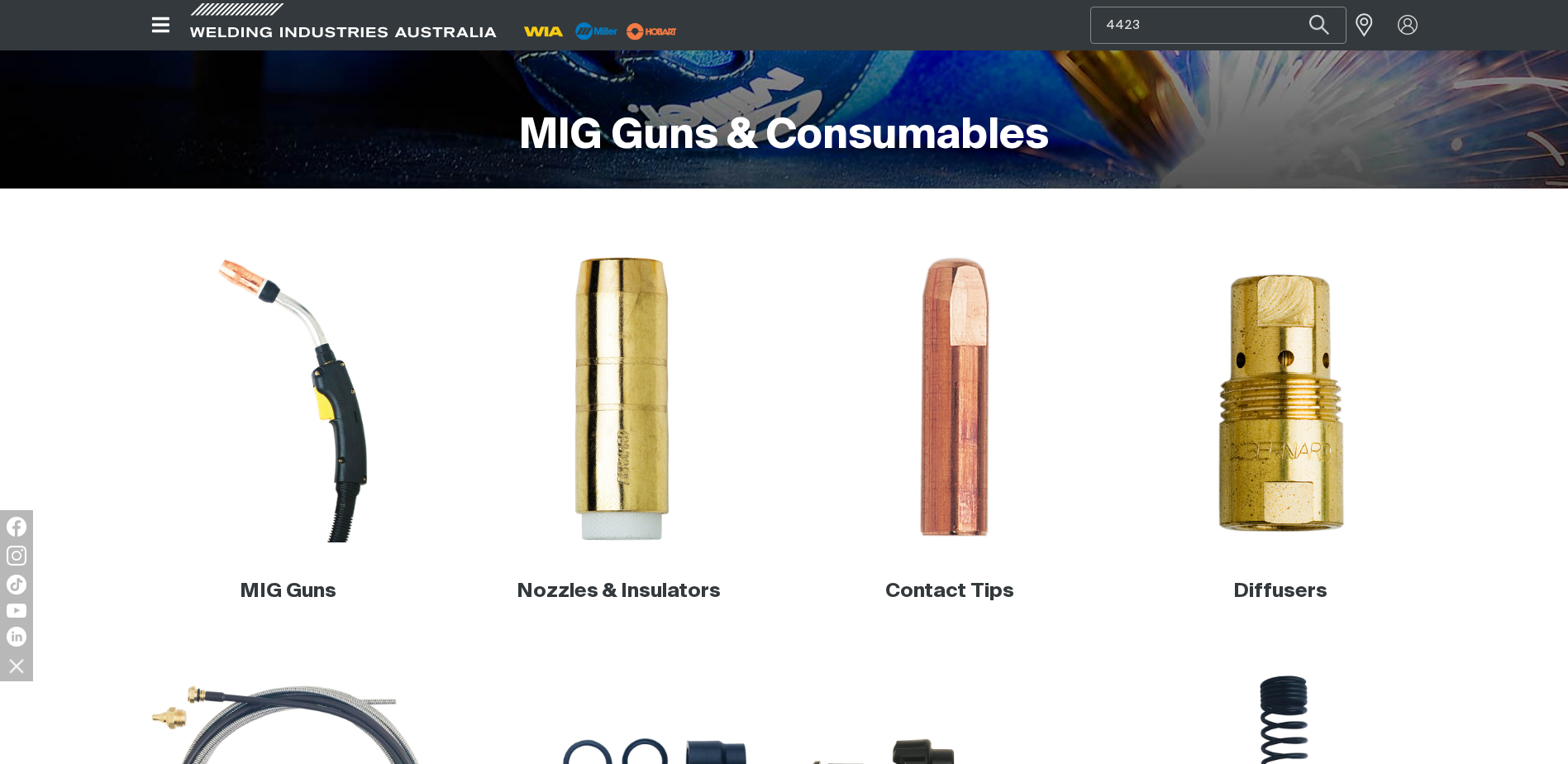
click at [1163, 25] on input "4423" at bounding box center [1217, 25] width 255 height 36
click at [1313, 26] on button "Search products" at bounding box center [1318, 24] width 67 height 45
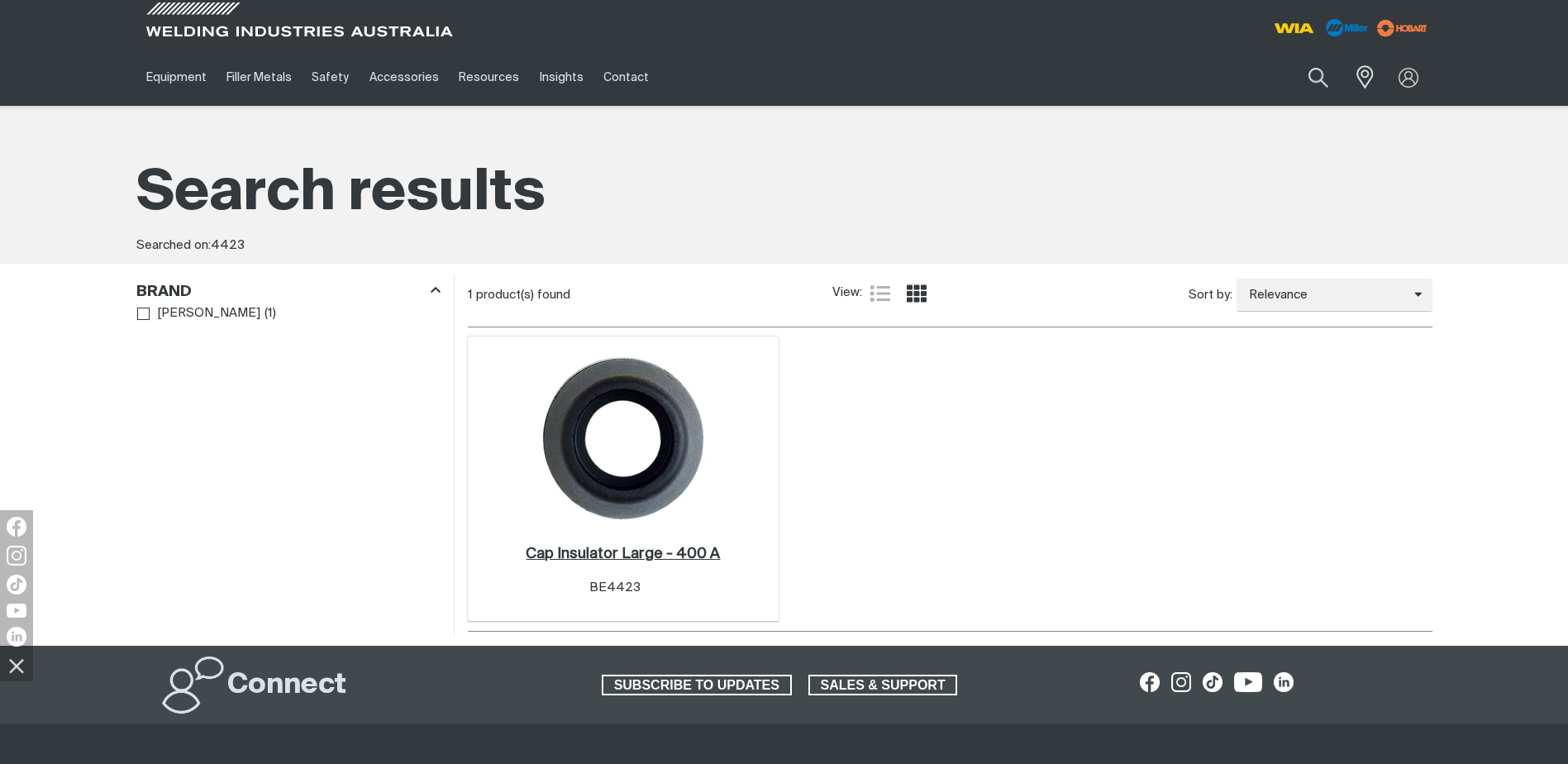
click at [634, 548] on h2 "Cap Insulator Large - 400 A ." at bounding box center [622, 553] width 194 height 15
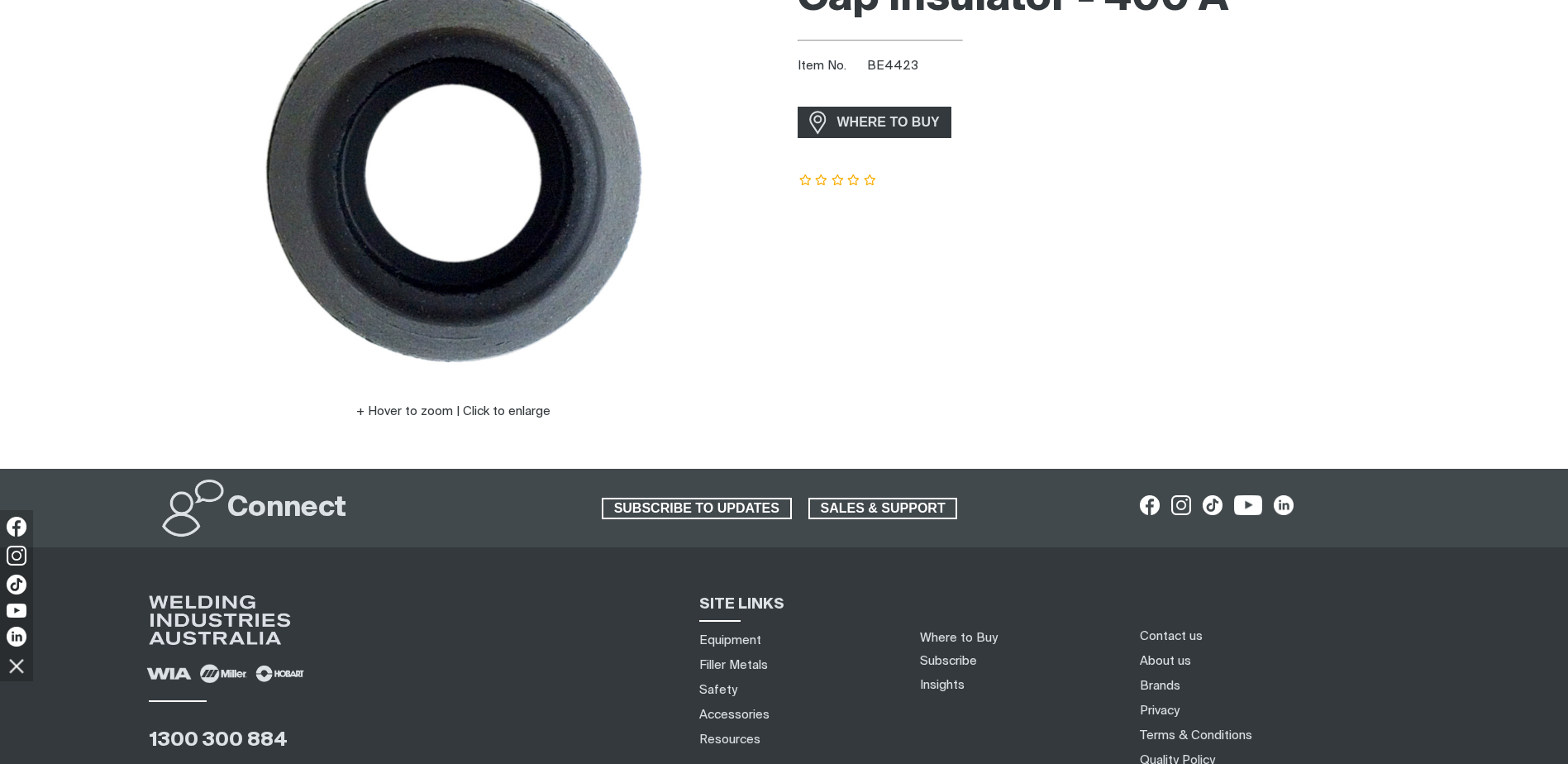
scroll to position [248, 0]
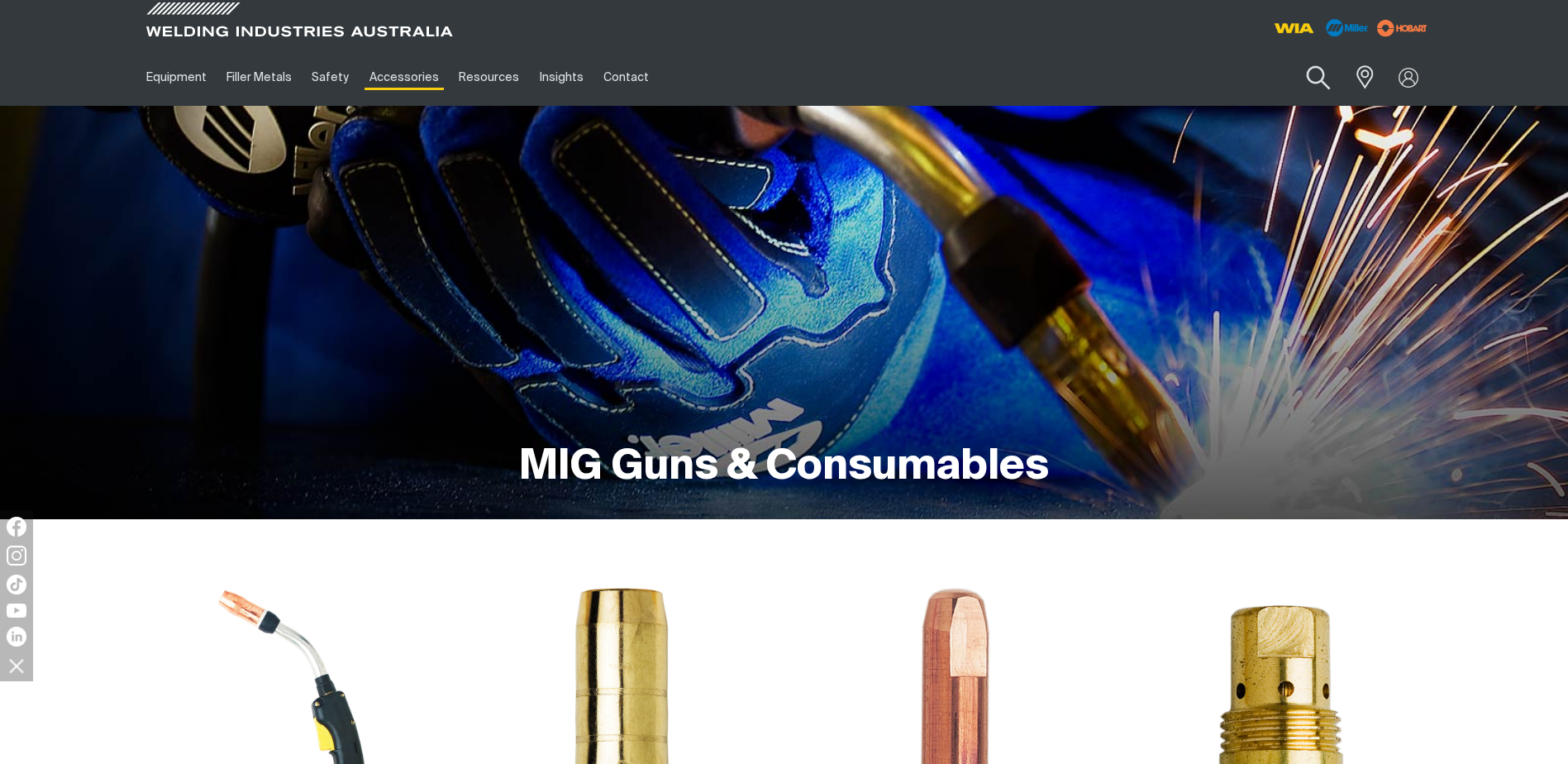
click at [1320, 70] on button "Search products" at bounding box center [1317, 78] width 67 height 47
click at [1122, 79] on input "Search" at bounding box center [1217, 77] width 255 height 37
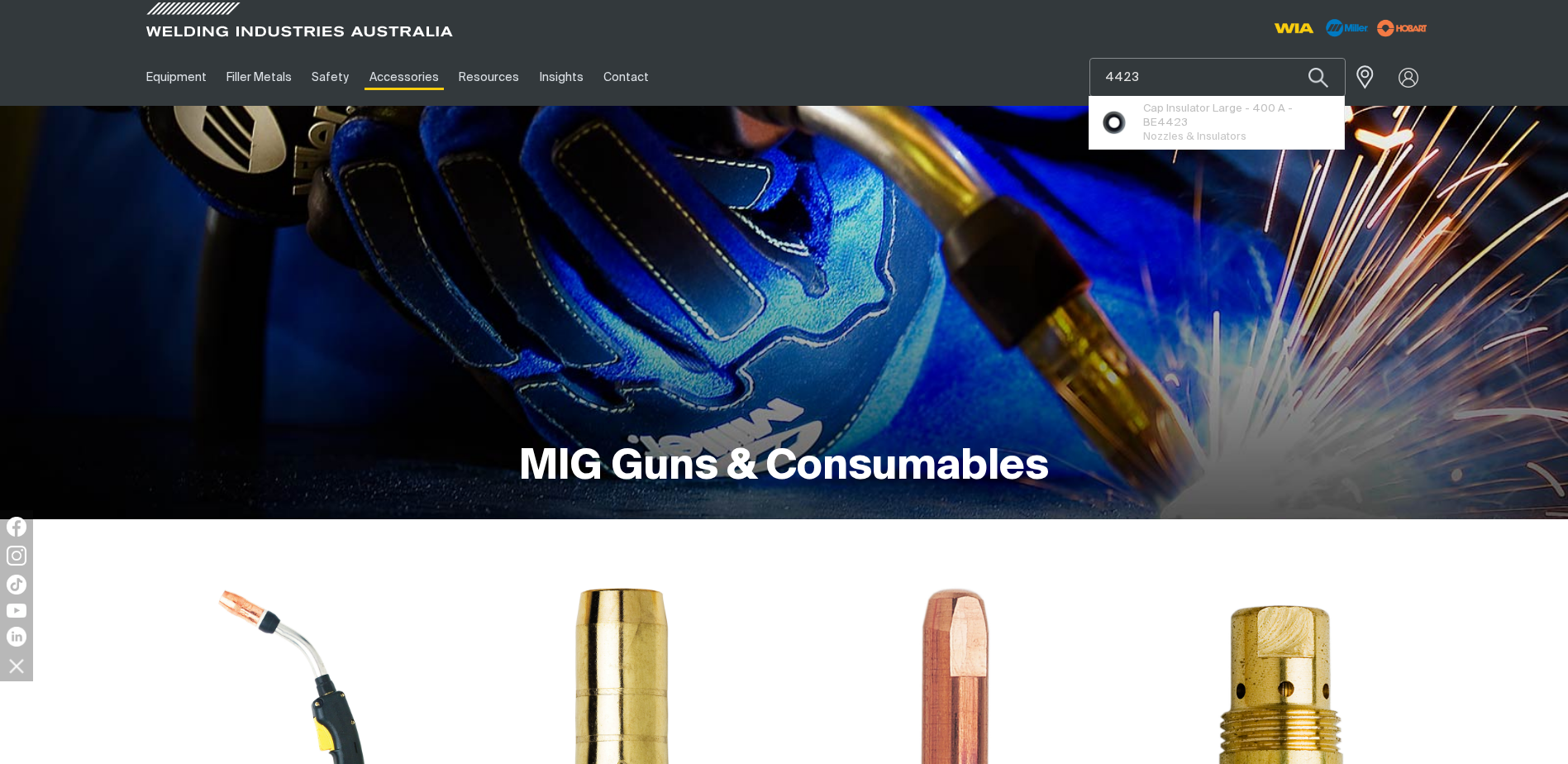
type input "4423"
